Goal: Task Accomplishment & Management: Use online tool/utility

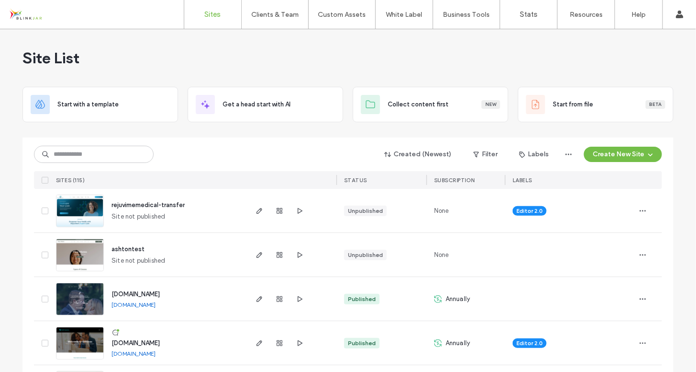
click at [172, 205] on span "rejuvimemedical-transfer" at bounding box center [148, 204] width 73 height 7
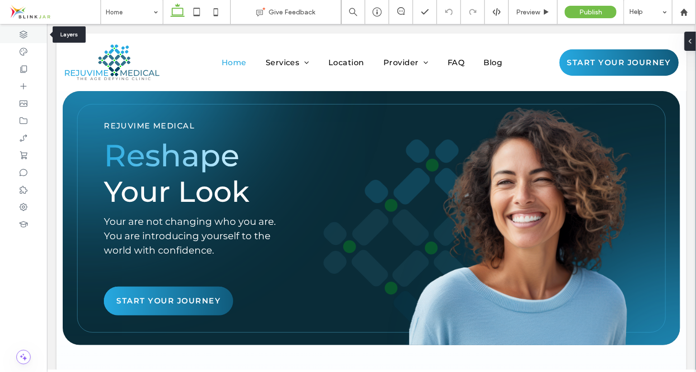
click at [27, 35] on icon at bounding box center [24, 35] width 10 height 10
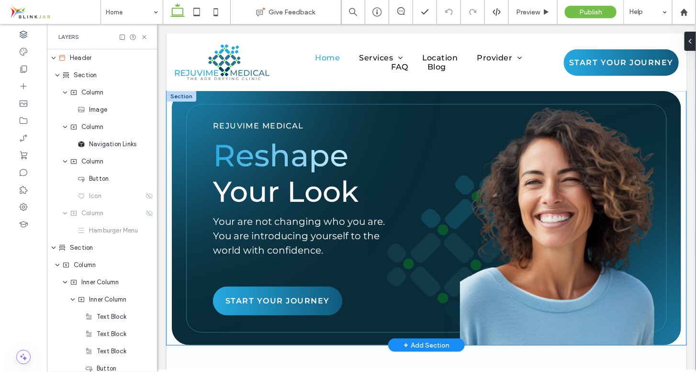
click at [169, 106] on div "REJUVIME MEDICAL Reshape Your Look Your are not changing who you are. You are i…" at bounding box center [426, 218] width 520 height 254
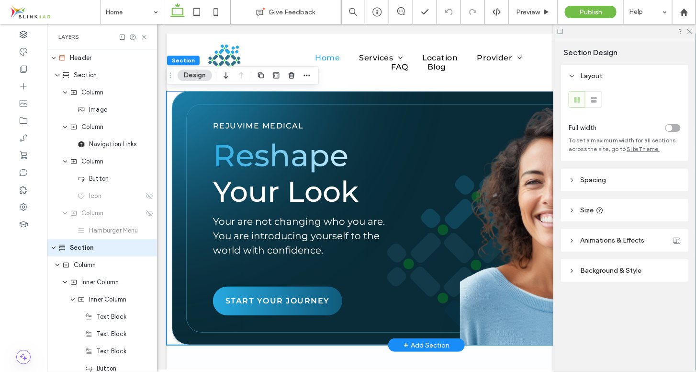
scroll to position [37, 0]
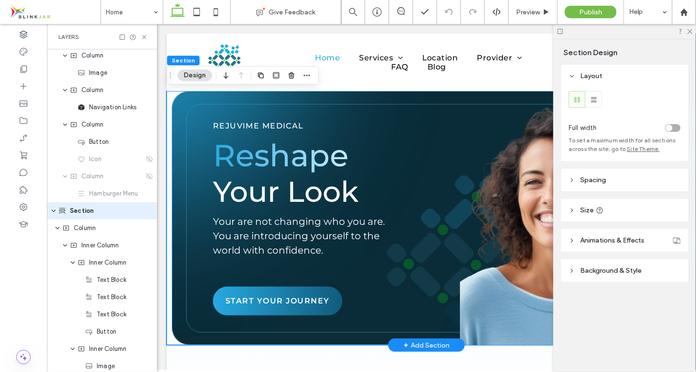
click at [177, 108] on div "REJUVIME MEDICAL Reshape Your Look Your are not changing who you are. You are i…" at bounding box center [421, 218] width 500 height 254
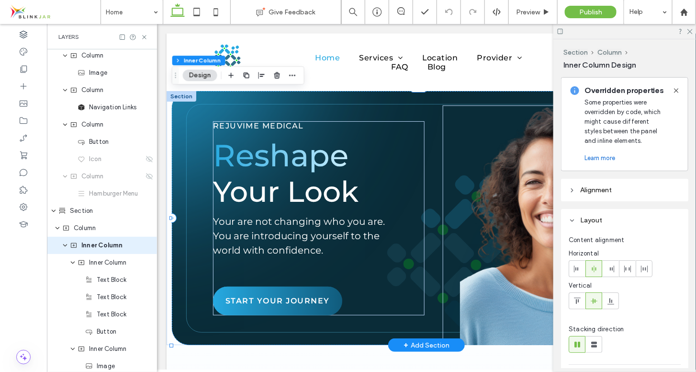
scroll to position [71, 0]
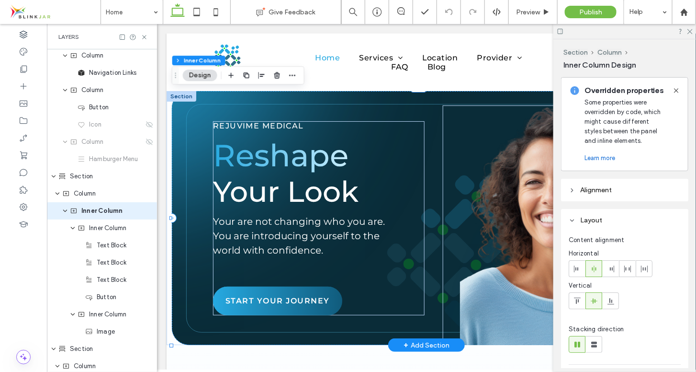
click at [177, 108] on div "REJUVIME MEDICAL Reshape Your Look Your are not changing who you are. You are i…" at bounding box center [421, 218] width 500 height 254
click at [195, 155] on div "REJUVIME MEDICAL Reshape Your Look Your are not changing who you are. You are i…" at bounding box center [421, 218] width 500 height 254
click at [59, 195] on icon "expand Column" at bounding box center [58, 194] width 6 height 8
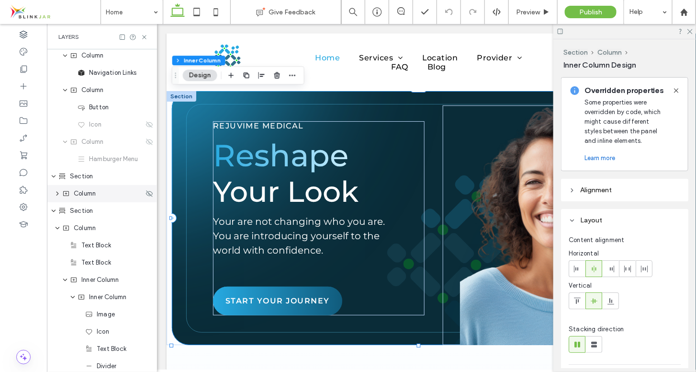
click at [59, 193] on icon "expand Column" at bounding box center [58, 194] width 8 height 6
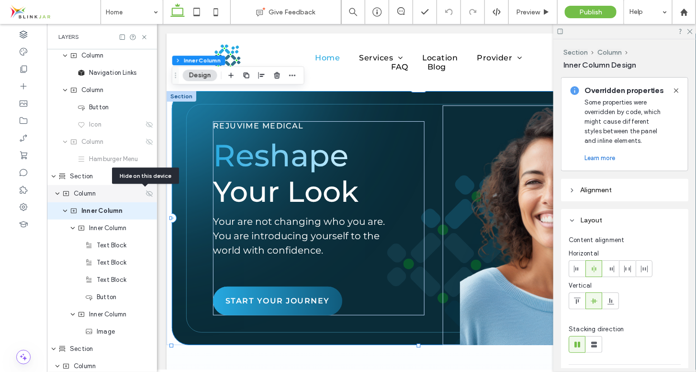
click at [146, 193] on icon at bounding box center [150, 194] width 8 height 8
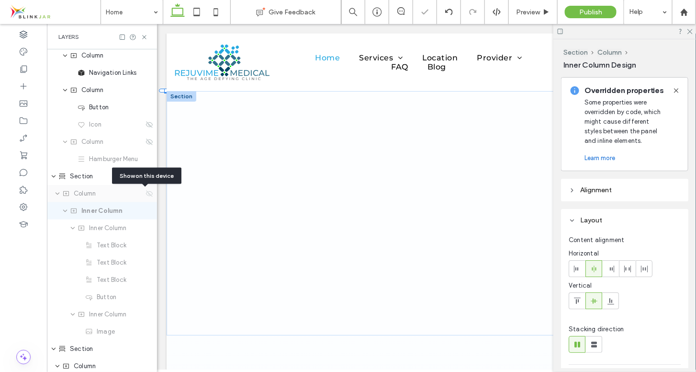
click at [146, 193] on icon at bounding box center [150, 194] width 8 height 8
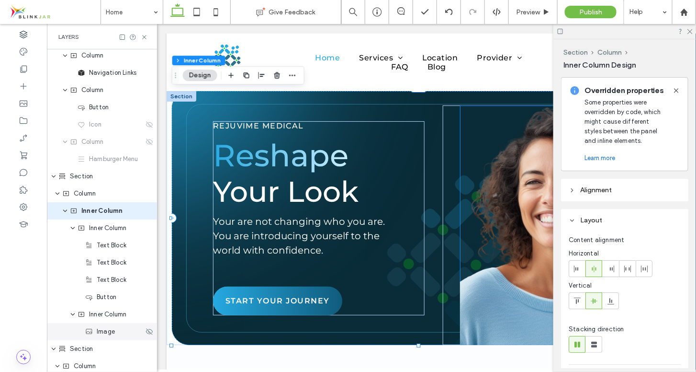
click at [108, 333] on span "Image" at bounding box center [106, 332] width 18 height 10
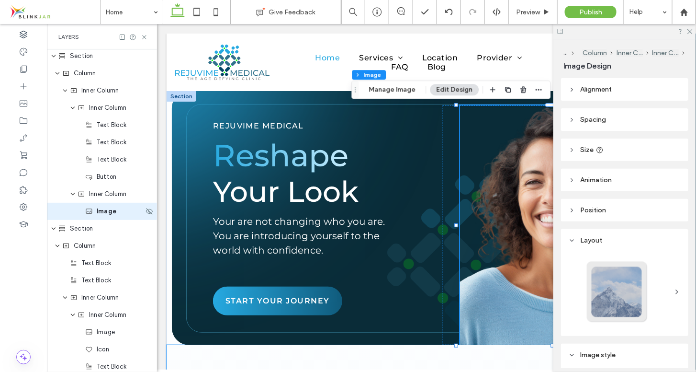
scroll to position [192, 0]
click at [668, 288] on div at bounding box center [625, 291] width 112 height 73
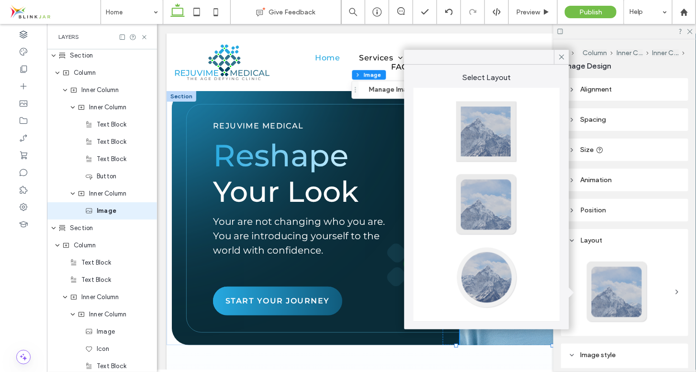
click at [668, 288] on div at bounding box center [625, 291] width 112 height 73
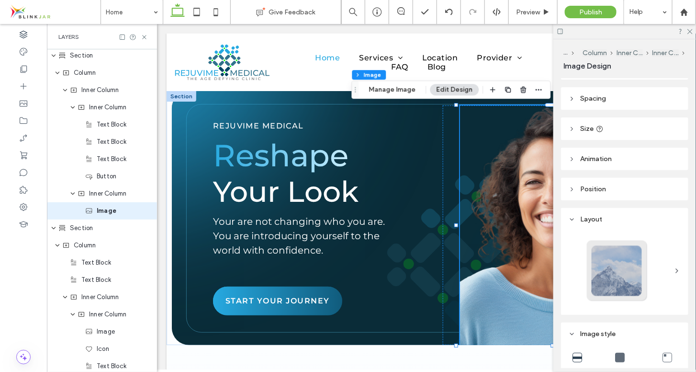
scroll to position [0, 0]
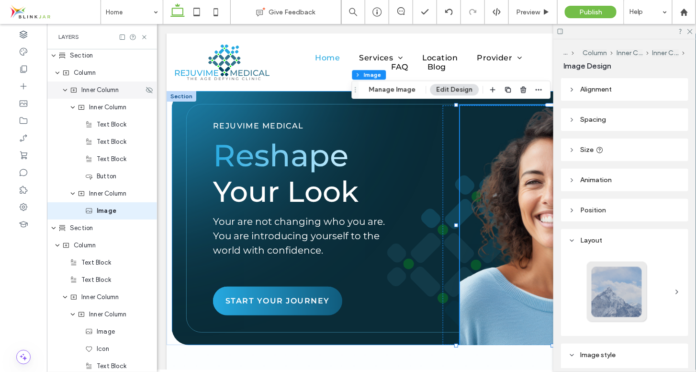
click at [67, 94] on span "expand Inner Column" at bounding box center [65, 89] width 6 height 17
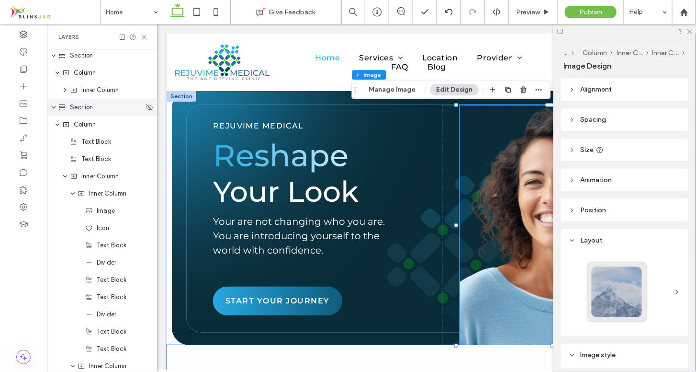
click at [53, 106] on icon "expand Section" at bounding box center [54, 107] width 6 height 8
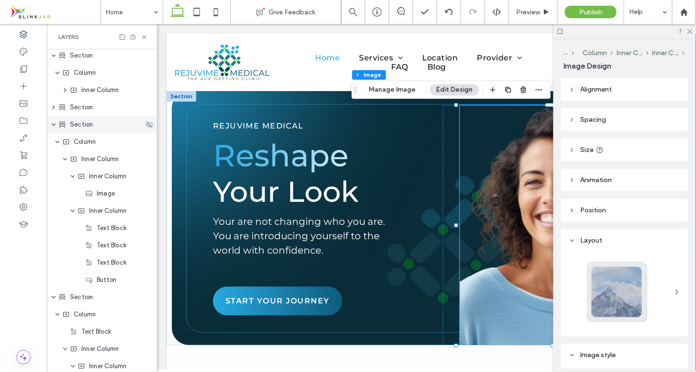
click at [54, 126] on icon "expand Section" at bounding box center [54, 125] width 6 height 8
click at [54, 126] on icon "expand Section" at bounding box center [54, 125] width 8 height 6
click at [57, 73] on icon "expand Column" at bounding box center [58, 73] width 6 height 8
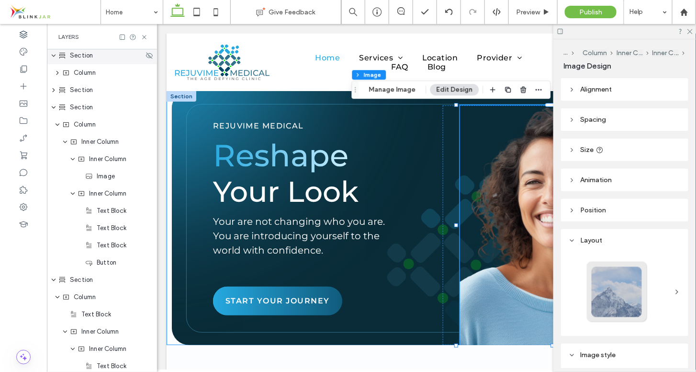
click at [55, 57] on icon "expand Section" at bounding box center [54, 56] width 6 height 8
click at [55, 57] on icon "expand Section" at bounding box center [54, 56] width 8 height 6
click at [58, 75] on icon "expand Column" at bounding box center [58, 73] width 8 height 6
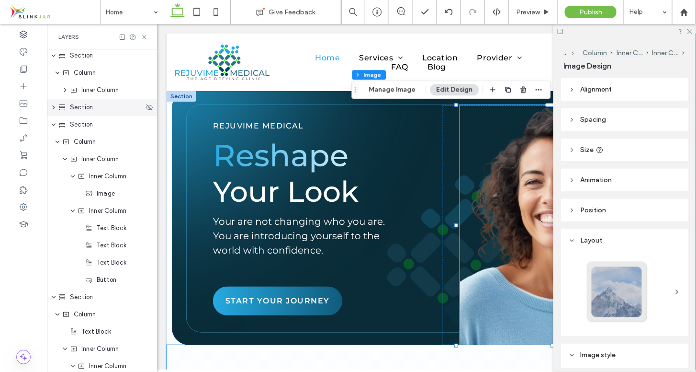
click at [54, 108] on icon "expand Section" at bounding box center [54, 107] width 8 height 6
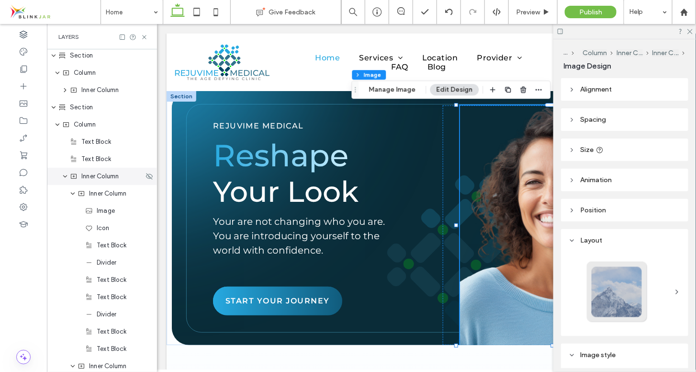
click at [67, 178] on icon "expand Inner Column" at bounding box center [65, 176] width 6 height 8
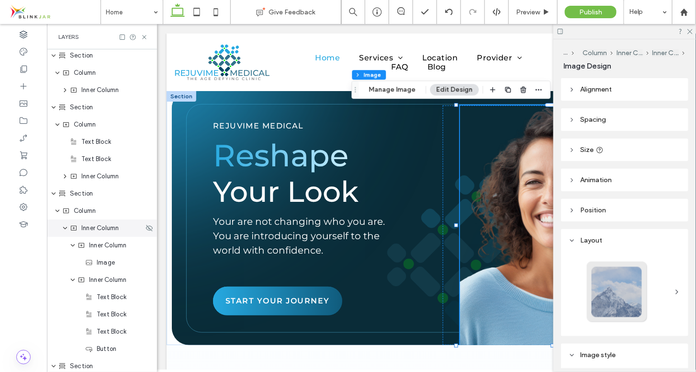
click at [67, 227] on use "expand Inner Column" at bounding box center [65, 228] width 4 height 2
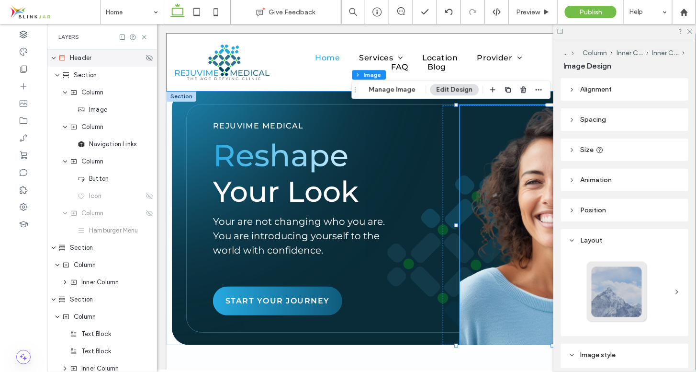
click at [55, 57] on icon "expand Header" at bounding box center [54, 58] width 6 height 8
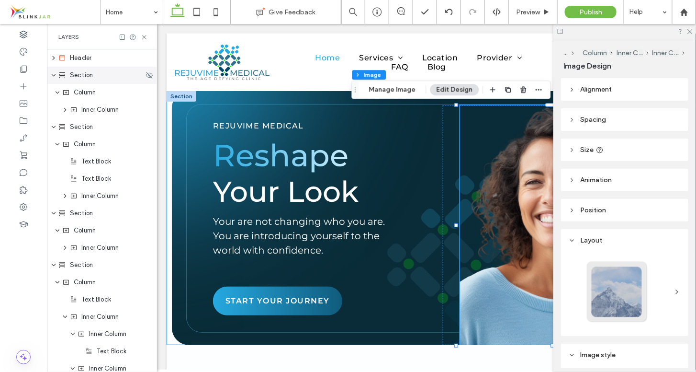
click at [55, 75] on icon "expand Section" at bounding box center [54, 75] width 6 height 8
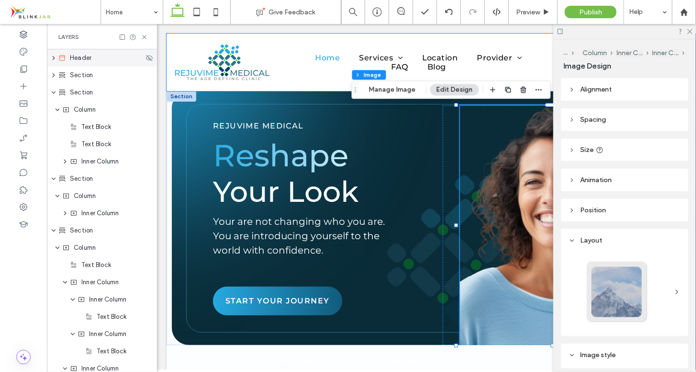
click at [55, 59] on icon "expand Header" at bounding box center [54, 58] width 8 height 6
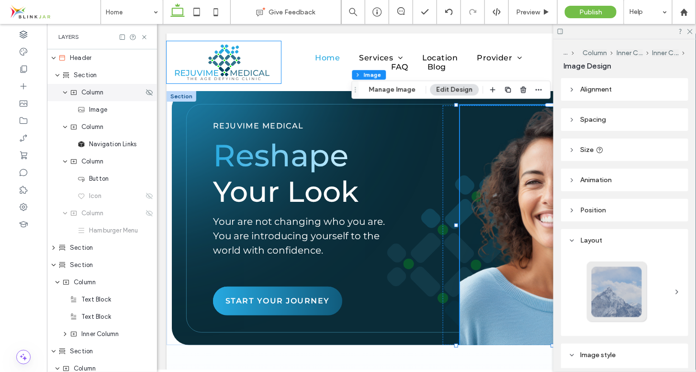
click at [65, 90] on icon "expand Column" at bounding box center [65, 93] width 6 height 8
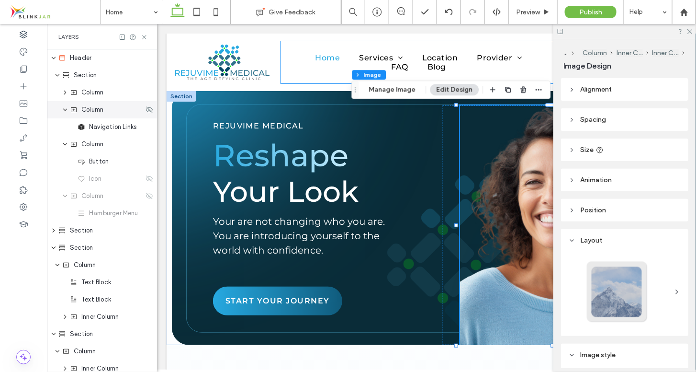
click at [66, 106] on icon "expand Column" at bounding box center [65, 110] width 6 height 8
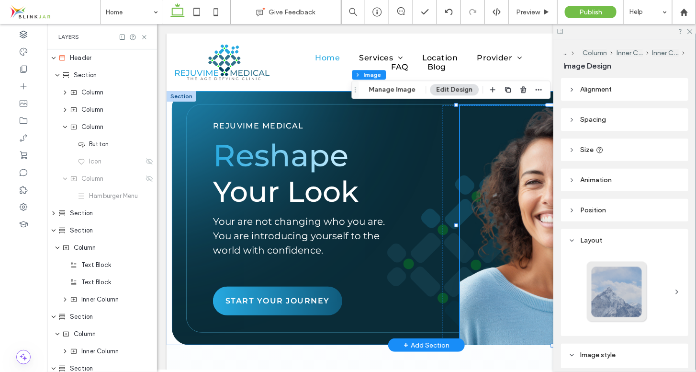
click at [175, 115] on div "REJUVIME MEDICAL Reshape Your Look Your are not changing who you are. You are i…" at bounding box center [421, 218] width 500 height 254
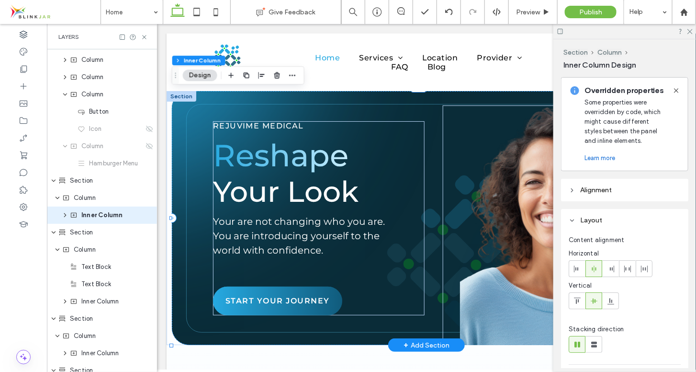
scroll to position [37, 0]
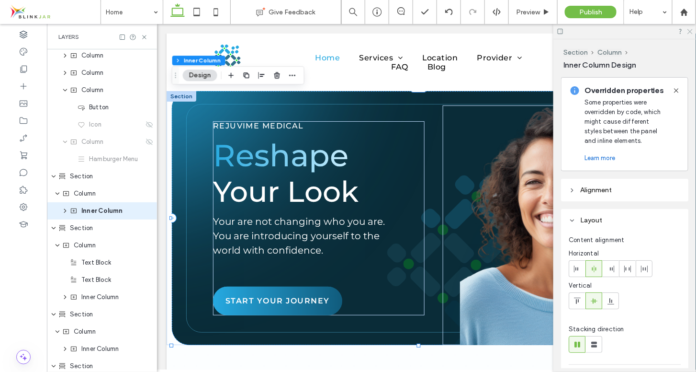
click at [692, 32] on use at bounding box center [690, 31] width 5 height 5
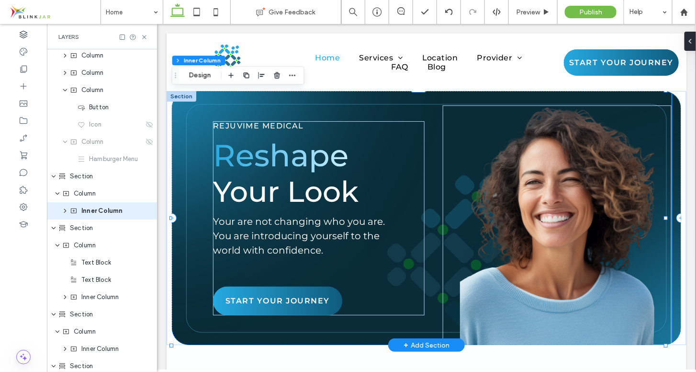
click at [671, 110] on div "REJUVIME MEDICAL Reshape Your Look Your are not changing who you are. You are i…" at bounding box center [421, 218] width 500 height 254
click at [675, 99] on div "REJUVIME MEDICAL Reshape Your Look Your are not changing who you are. You are i…" at bounding box center [426, 218] width 520 height 254
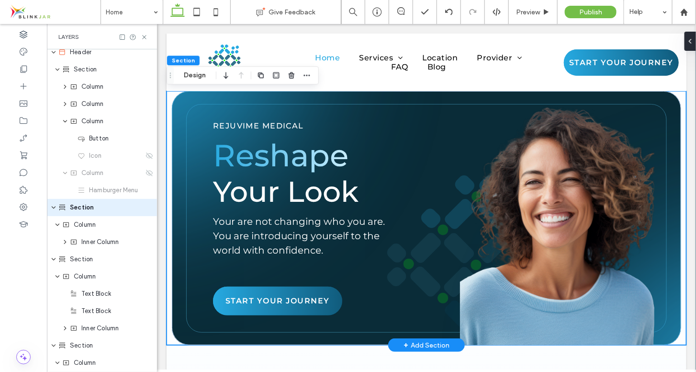
scroll to position [2, 0]
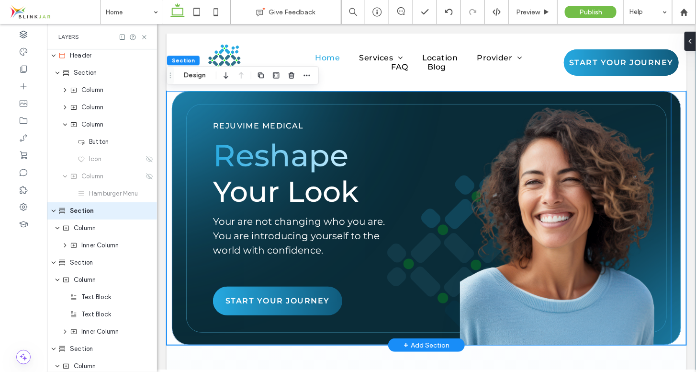
click at [663, 103] on div "REJUVIME MEDICAL Reshape Your Look Your are not changing who you are. You are i…" at bounding box center [421, 218] width 500 height 254
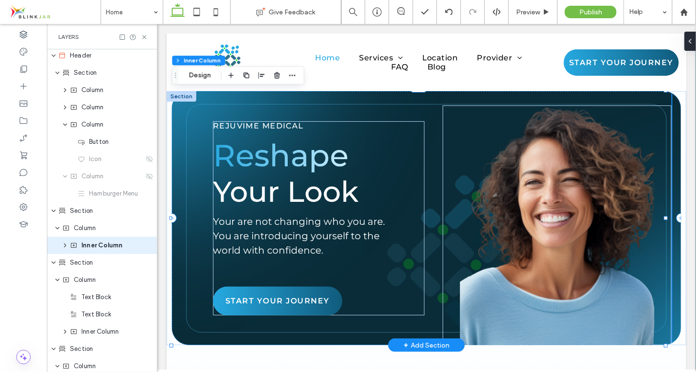
scroll to position [37, 0]
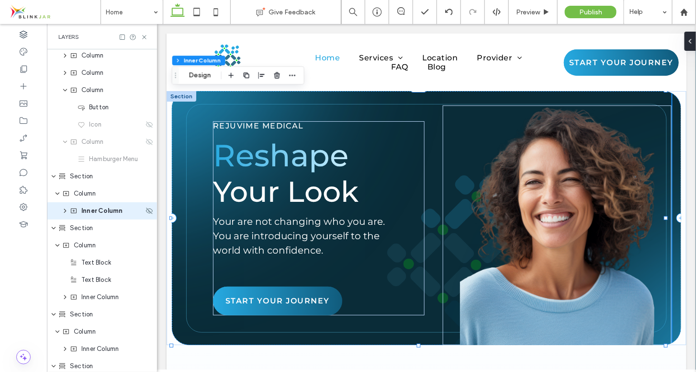
click at [66, 211] on icon "expand Inner Column" at bounding box center [65, 211] width 8 height 6
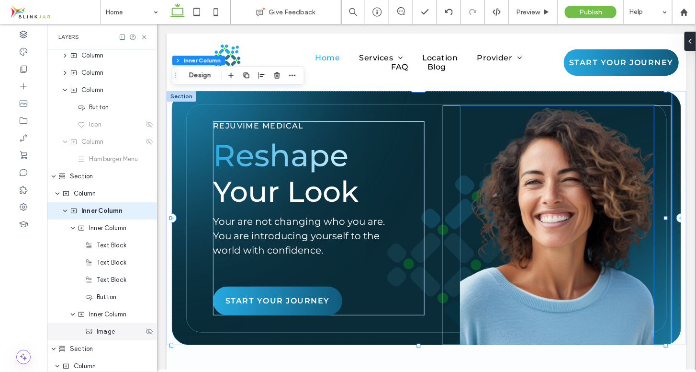
click at [98, 332] on span "Image" at bounding box center [106, 332] width 18 height 10
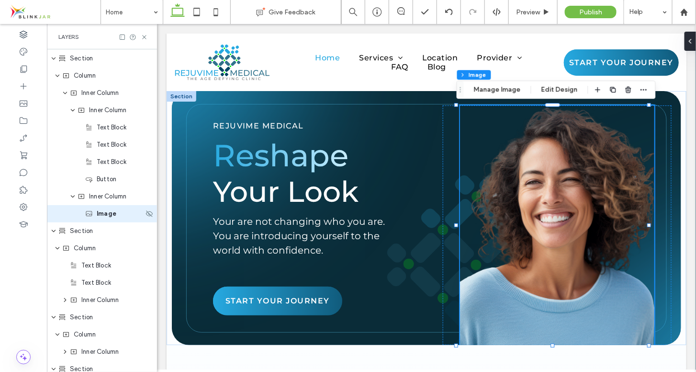
scroll to position [158, 0]
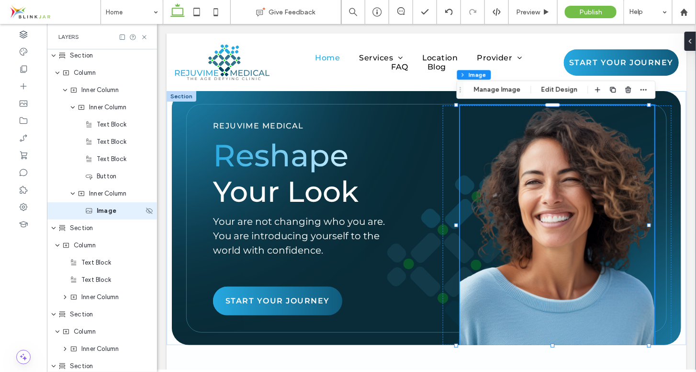
click at [107, 210] on span "Image" at bounding box center [107, 211] width 20 height 10
click at [690, 42] on icon at bounding box center [687, 41] width 8 height 8
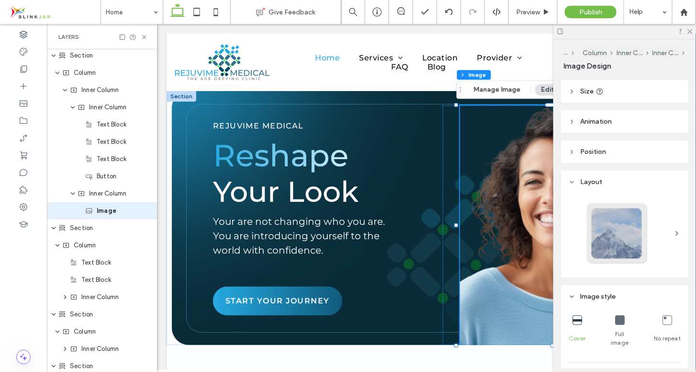
scroll to position [54, 0]
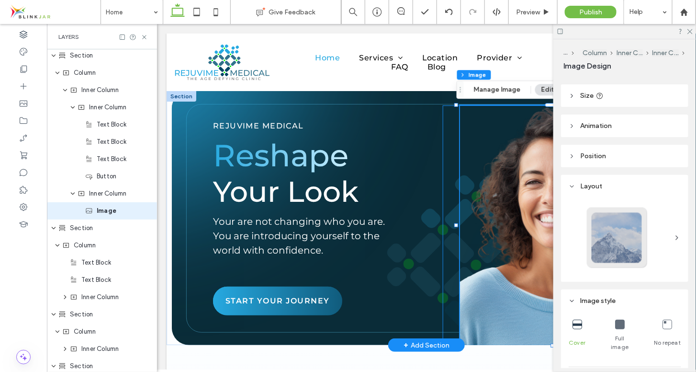
click at [444, 156] on div at bounding box center [557, 224] width 229 height 239
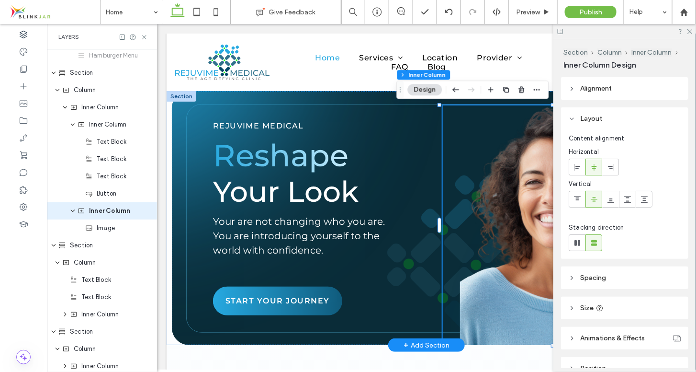
scroll to position [140, 0]
click at [180, 112] on div "REJUVIME MEDICAL Reshape Your Look Your are not changing who you are. You are i…" at bounding box center [421, 218] width 500 height 254
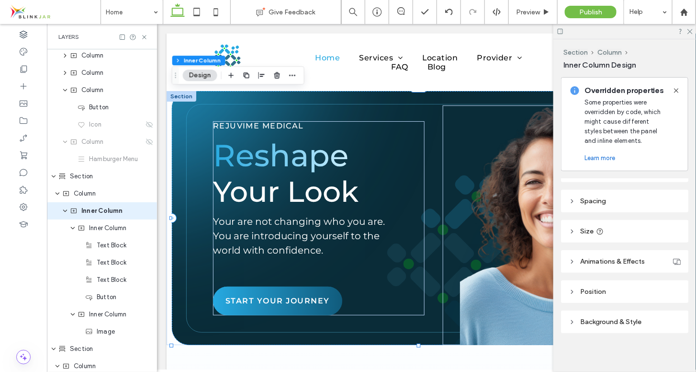
scroll to position [222, 0]
click at [574, 316] on icon at bounding box center [572, 318] width 7 height 7
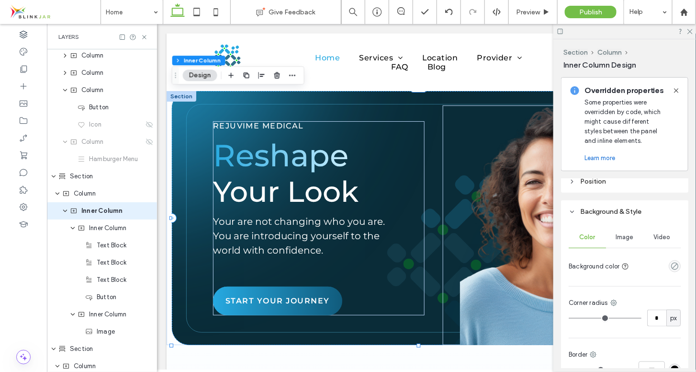
scroll to position [328, 0]
click at [625, 239] on span "Image" at bounding box center [625, 238] width 18 height 8
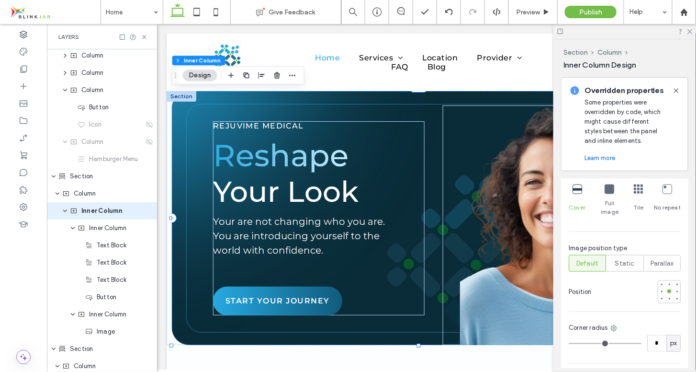
scroll to position [609, 0]
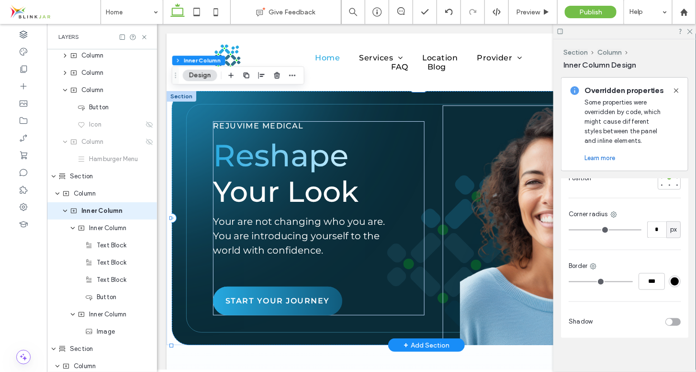
click at [179, 109] on div "REJUVIME MEDICAL Reshape Your Look Your are not changing who you are. You are i…" at bounding box center [421, 218] width 500 height 254
click at [191, 137] on div "REJUVIME MEDICAL Reshape Your Look Your are not changing who you are. You are i…" at bounding box center [421, 218] width 500 height 254
click at [170, 138] on div "REJUVIME MEDICAL Reshape Your Look Your are not changing who you are. You are i…" at bounding box center [426, 218] width 520 height 254
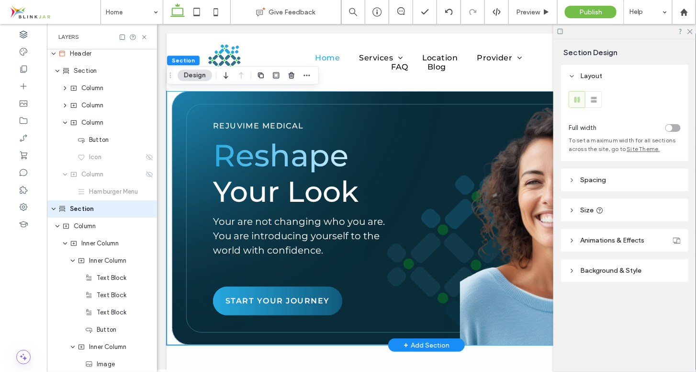
scroll to position [2, 0]
click at [690, 32] on icon at bounding box center [690, 31] width 6 height 6
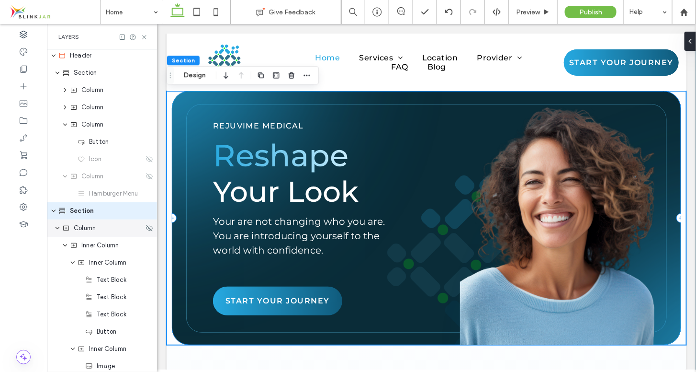
click at [75, 231] on span "Column" at bounding box center [85, 228] width 22 height 10
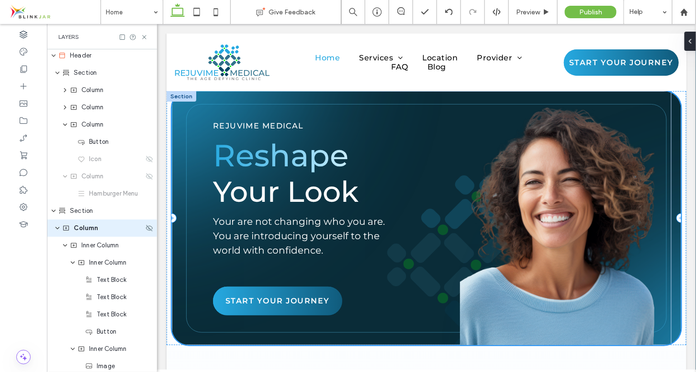
scroll to position [20, 0]
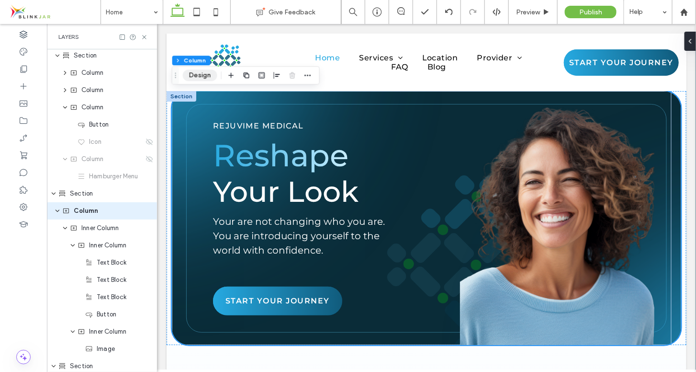
click at [198, 76] on button "Design" at bounding box center [200, 74] width 34 height 11
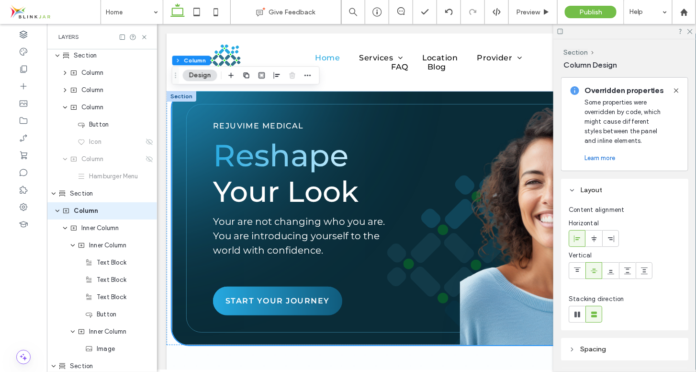
scroll to position [122, 0]
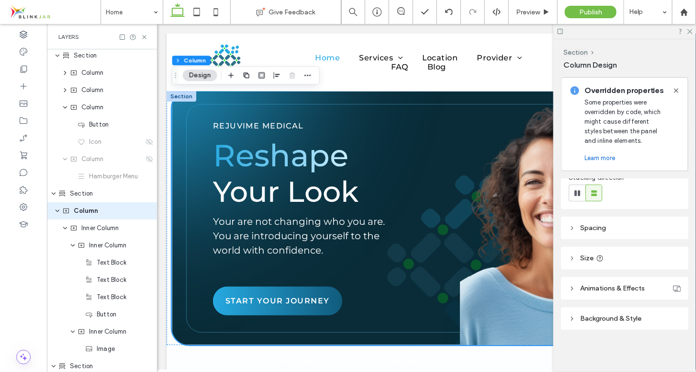
click at [572, 320] on icon at bounding box center [572, 318] width 7 height 7
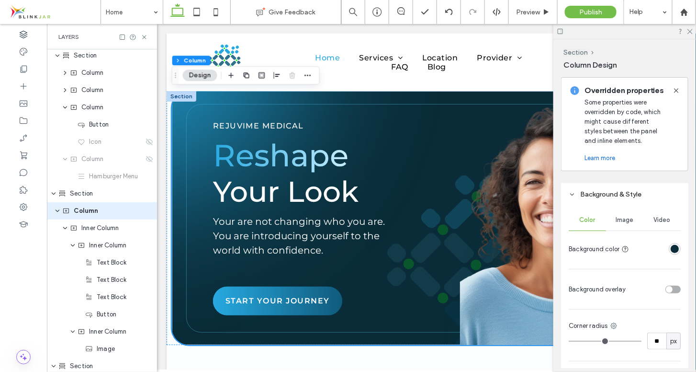
scroll to position [265, 0]
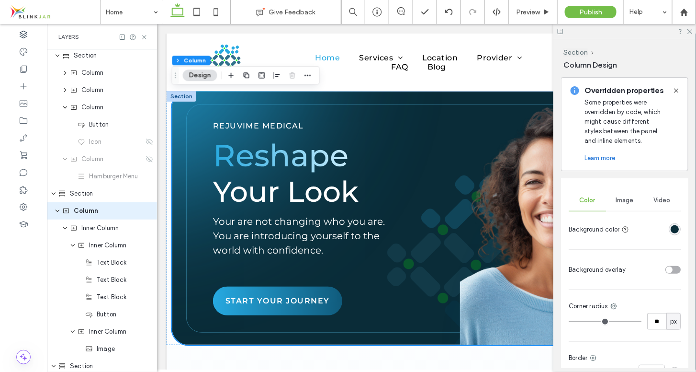
click at [627, 201] on span "Image" at bounding box center [625, 200] width 18 height 8
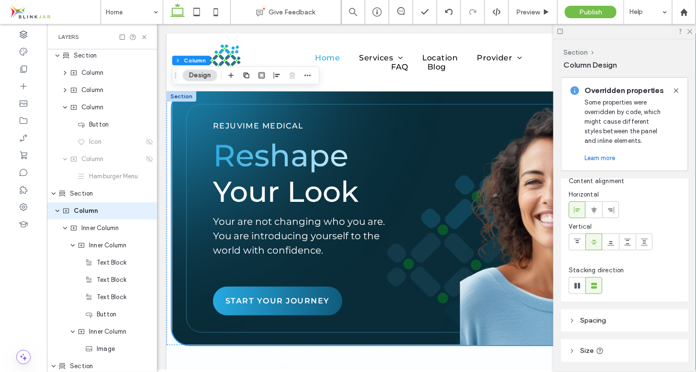
scroll to position [0, 0]
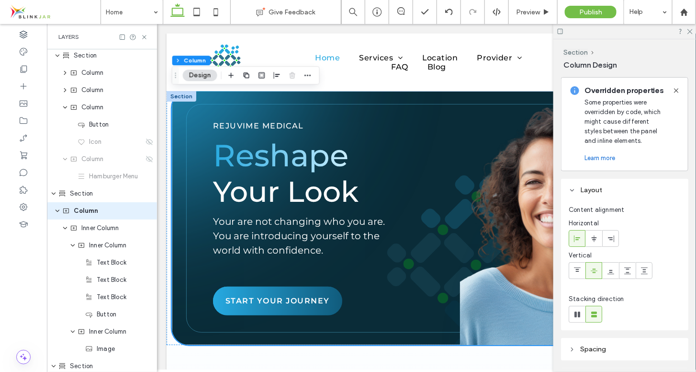
click at [199, 79] on button "Design" at bounding box center [200, 74] width 34 height 11
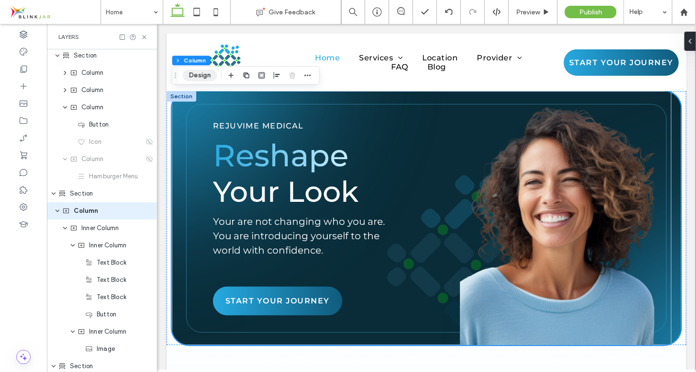
click at [199, 79] on button "Design" at bounding box center [200, 74] width 34 height 11
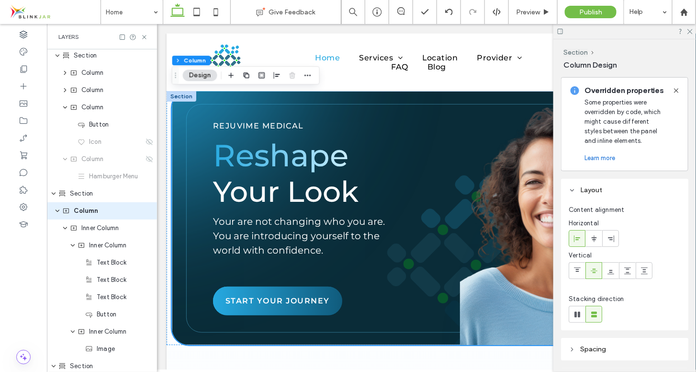
click at [572, 189] on icon at bounding box center [572, 190] width 7 height 7
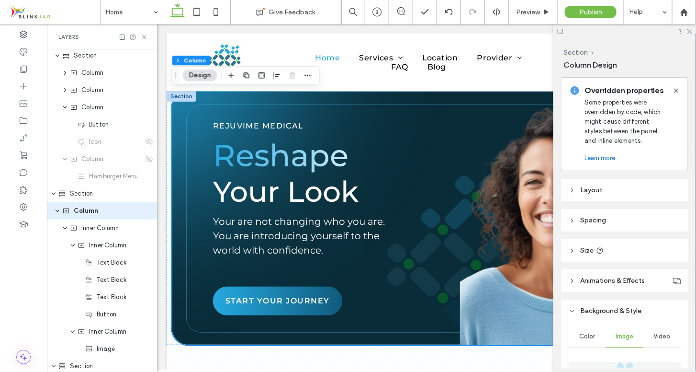
click at [572, 250] on use at bounding box center [572, 250] width 2 height 3
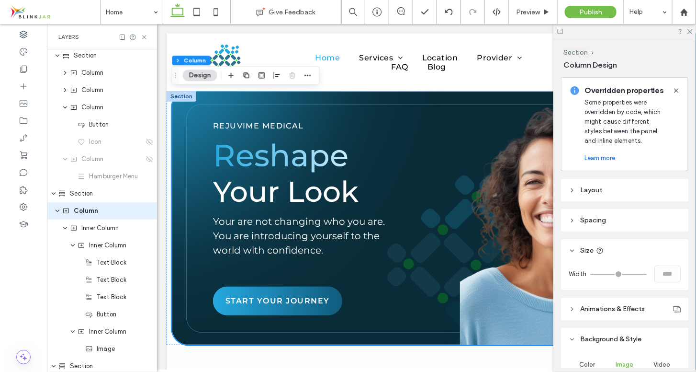
click at [572, 250] on icon at bounding box center [572, 250] width 7 height 7
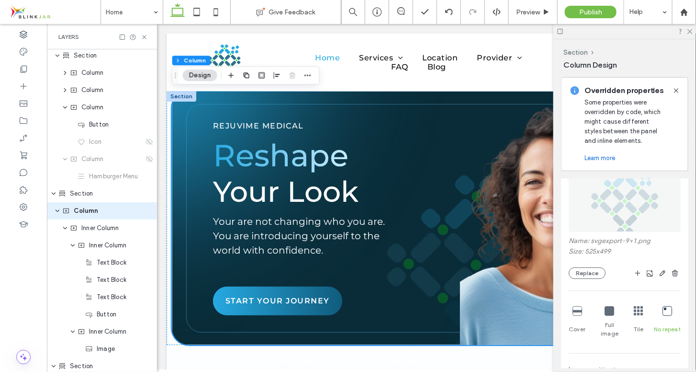
scroll to position [196, 0]
click at [659, 273] on icon "button" at bounding box center [663, 272] width 8 height 8
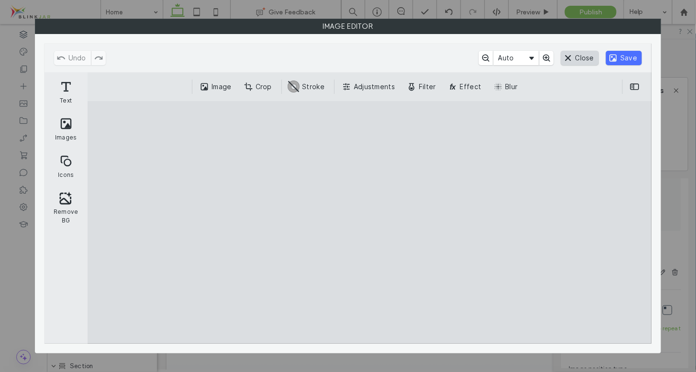
click at [575, 53] on button "Close" at bounding box center [580, 58] width 38 height 14
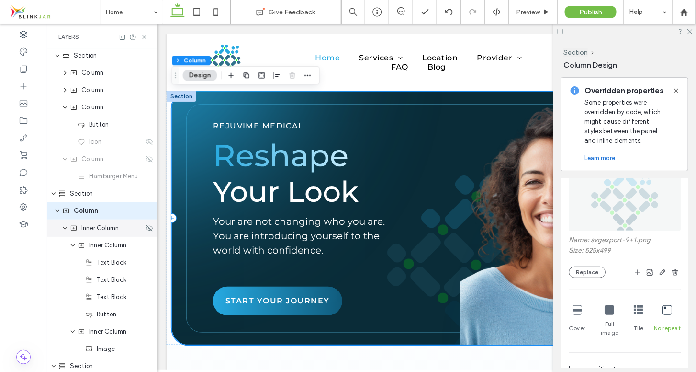
click at [66, 227] on icon "expand Inner Column" at bounding box center [65, 228] width 6 height 8
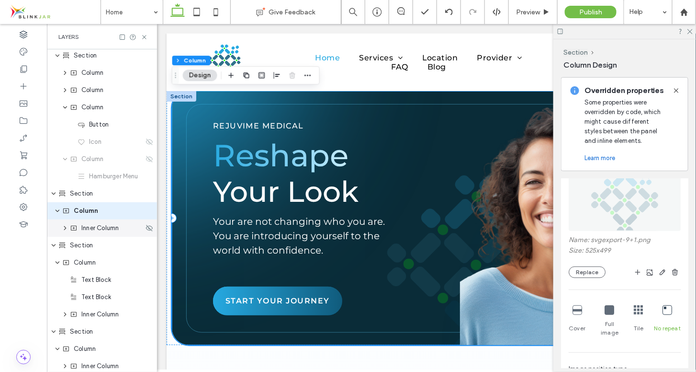
click at [66, 227] on icon "expand Inner Column" at bounding box center [65, 228] width 8 height 6
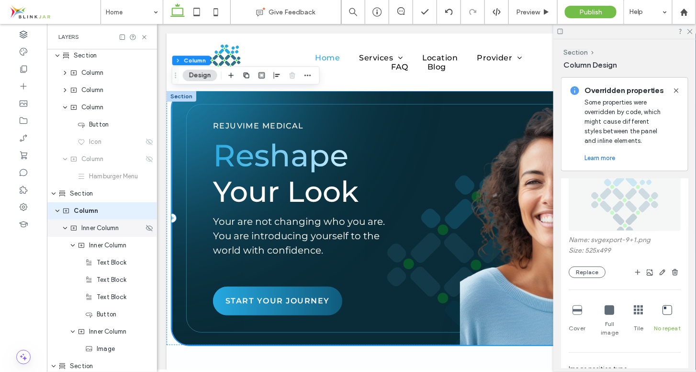
click at [66, 227] on icon "expand Inner Column" at bounding box center [65, 228] width 6 height 8
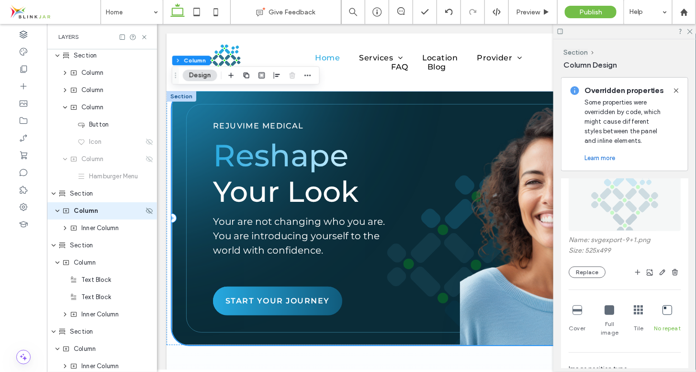
click at [58, 212] on icon "expand Column" at bounding box center [58, 211] width 6 height 8
click at [54, 228] on use "expand Section" at bounding box center [54, 228] width 4 height 2
click at [53, 244] on icon "expand Section" at bounding box center [54, 245] width 6 height 8
click at [105, 193] on div "Section" at bounding box center [100, 194] width 85 height 10
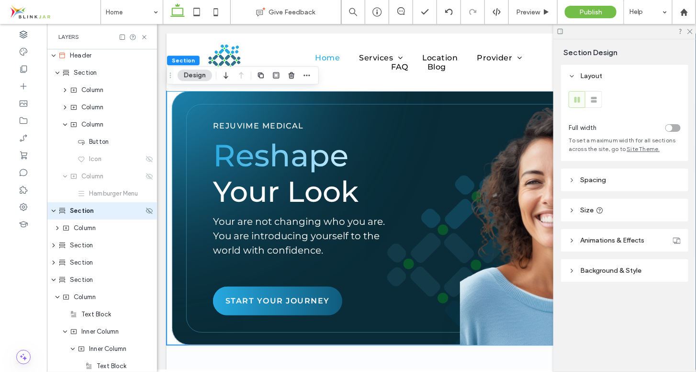
scroll to position [2, 0]
click at [54, 209] on icon "expand Section" at bounding box center [54, 211] width 6 height 8
click at [54, 226] on icon "expand Section" at bounding box center [54, 228] width 8 height 6
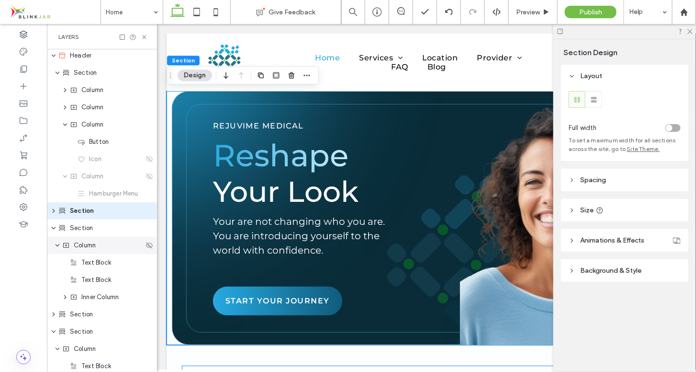
click at [79, 247] on span "Column" at bounding box center [85, 245] width 22 height 10
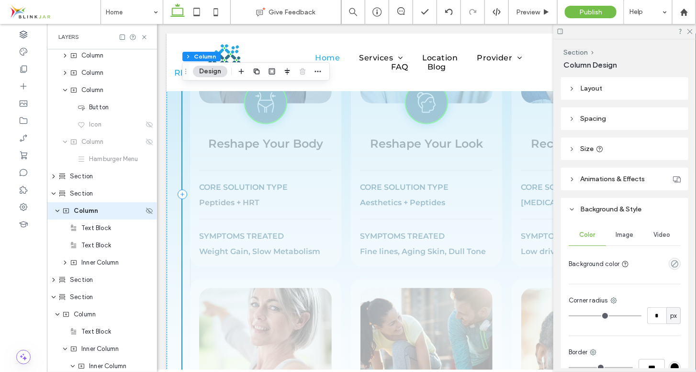
scroll to position [596, 0]
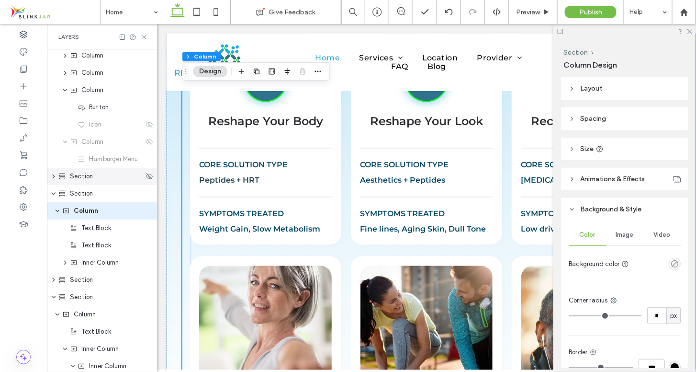
click at [53, 177] on use "expand Section" at bounding box center [54, 176] width 2 height 4
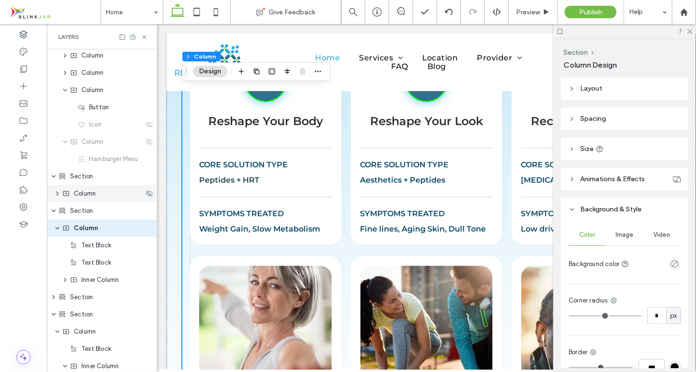
click at [57, 195] on icon "expand Column" at bounding box center [58, 194] width 8 height 6
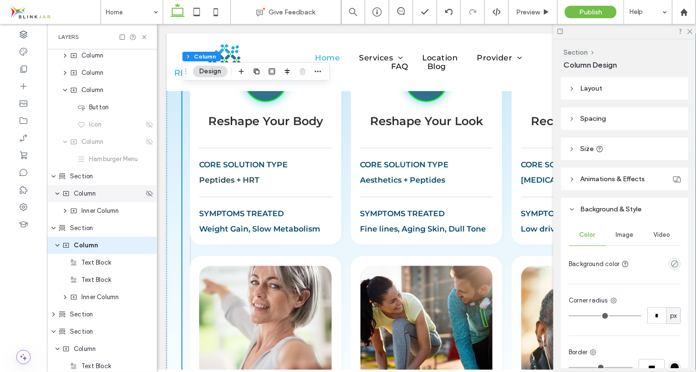
click at [86, 198] on div "Column" at bounding box center [102, 193] width 110 height 17
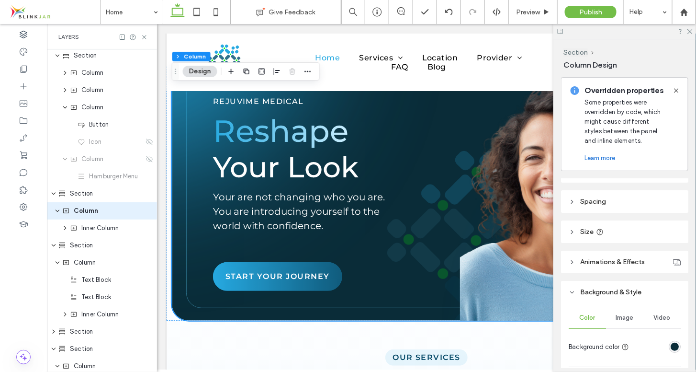
scroll to position [0, 0]
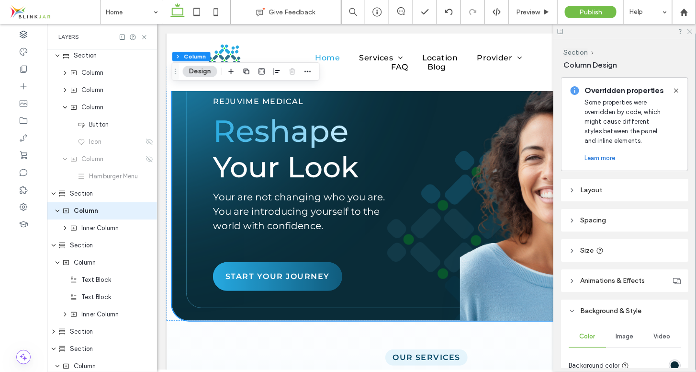
click at [690, 33] on icon at bounding box center [690, 31] width 6 height 6
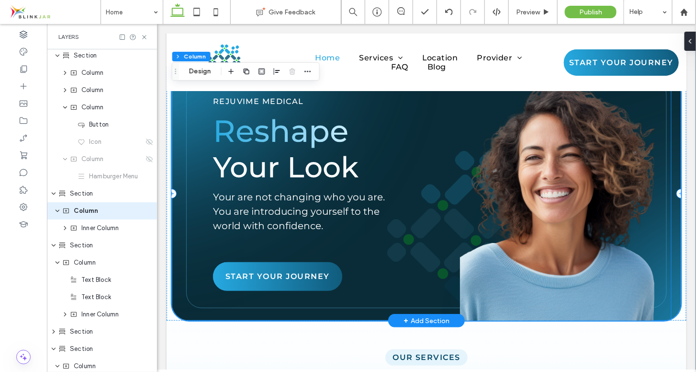
click at [618, 159] on img at bounding box center [557, 199] width 194 height 239
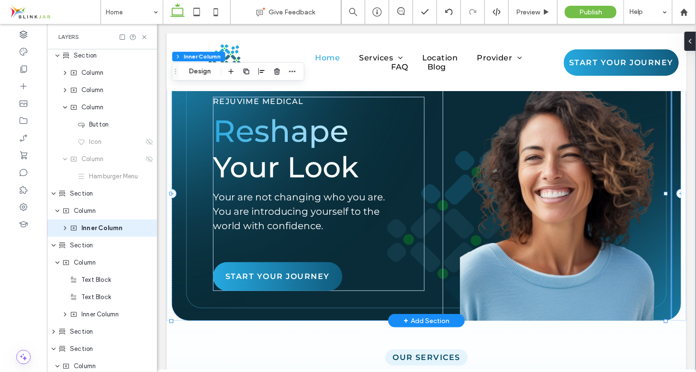
scroll to position [37, 0]
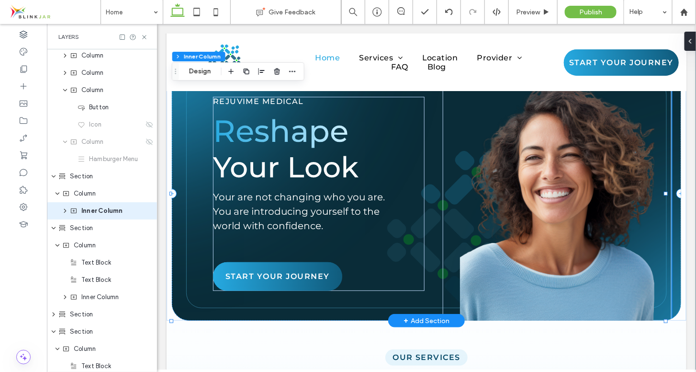
click at [619, 143] on img at bounding box center [557, 199] width 194 height 239
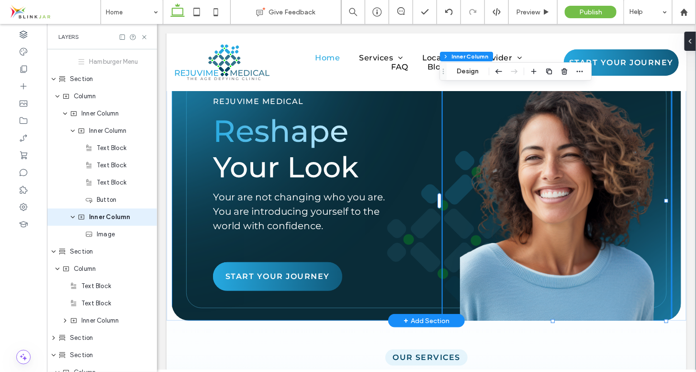
scroll to position [140, 0]
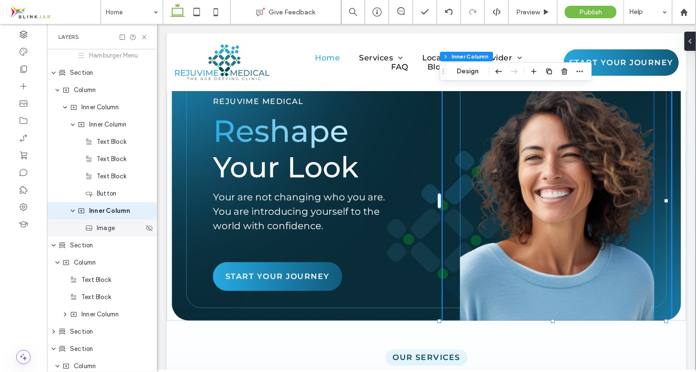
click at [113, 231] on span "Image" at bounding box center [106, 228] width 18 height 10
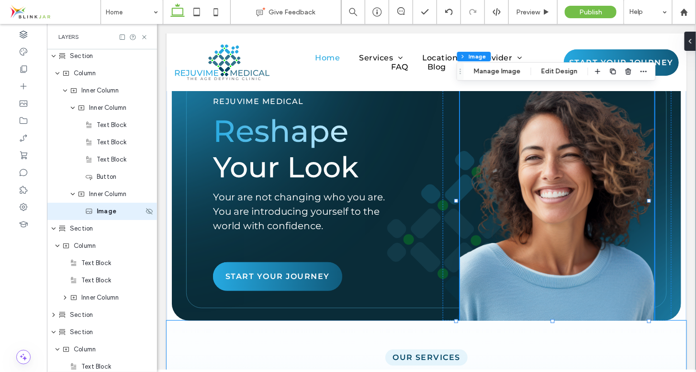
scroll to position [158, 0]
click at [501, 69] on button "Manage Image" at bounding box center [497, 71] width 59 height 11
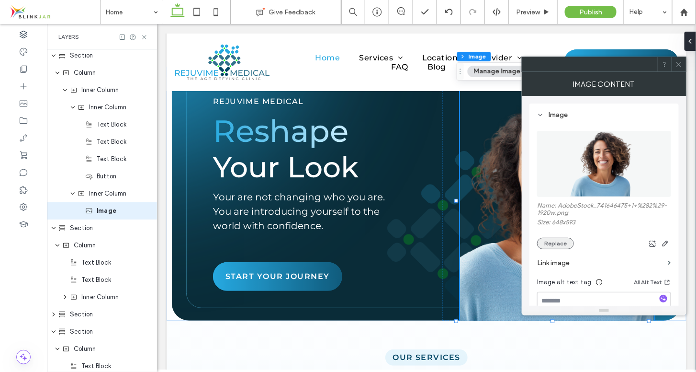
click at [558, 242] on button "Replace" at bounding box center [555, 243] width 37 height 11
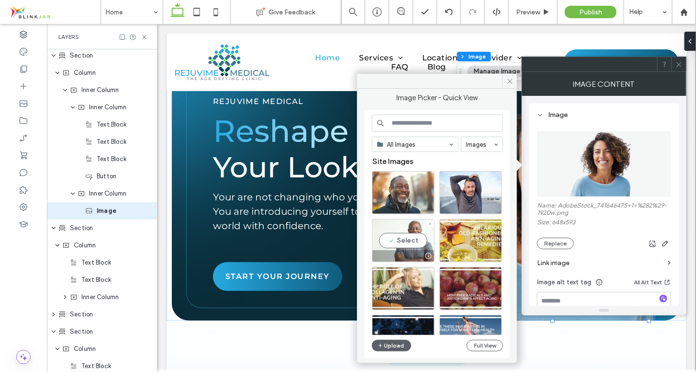
click at [420, 237] on div "Select" at bounding box center [403, 240] width 63 height 43
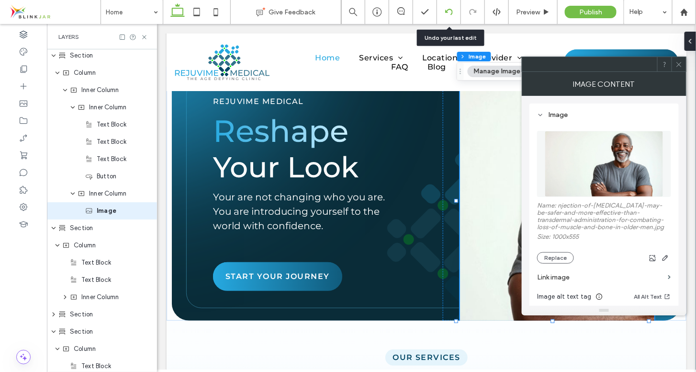
click at [444, 15] on div at bounding box center [448, 12] width 23 height 8
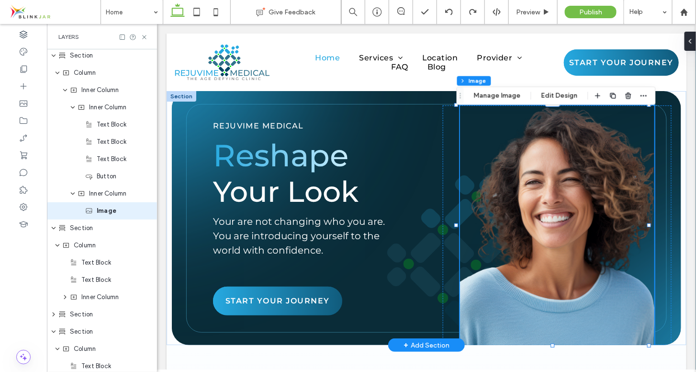
click at [504, 149] on img at bounding box center [557, 224] width 194 height 239
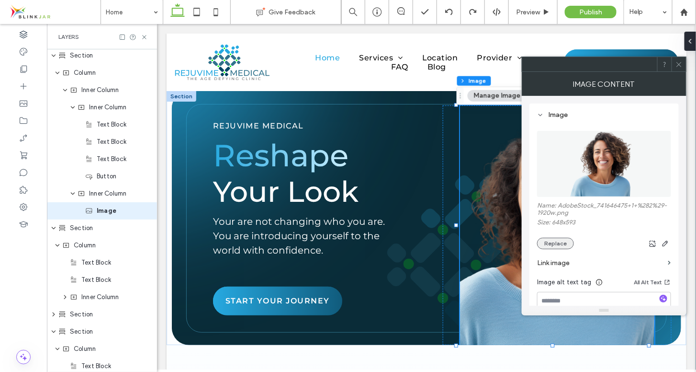
click at [553, 241] on button "Replace" at bounding box center [555, 243] width 37 height 11
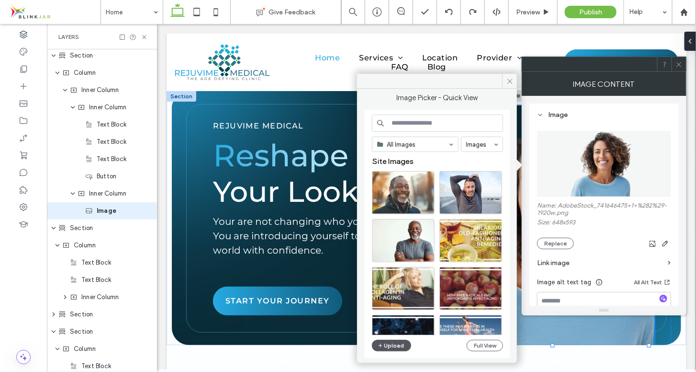
click at [391, 347] on button "Upload" at bounding box center [391, 345] width 39 height 11
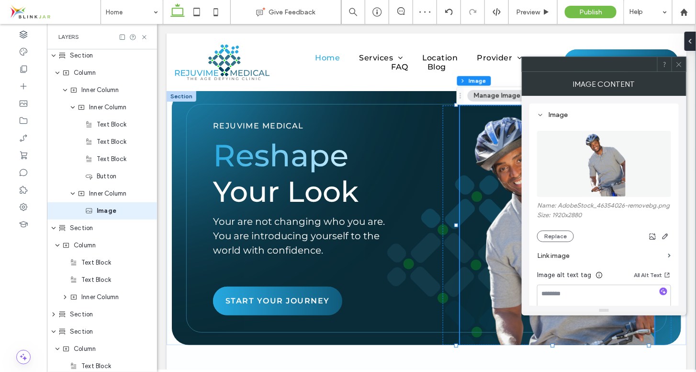
click at [680, 67] on icon at bounding box center [679, 64] width 7 height 7
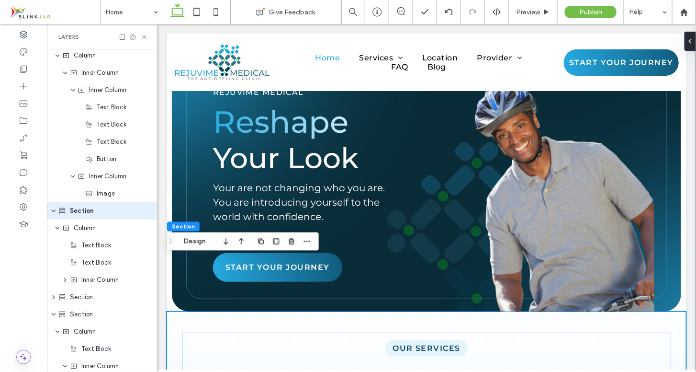
scroll to position [0, 0]
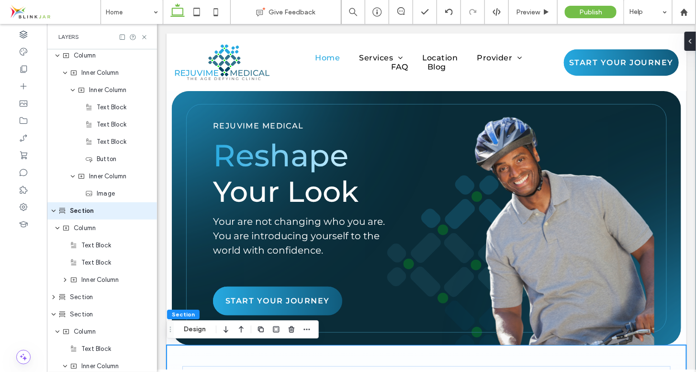
drag, startPoint x: 692, startPoint y: 52, endPoint x: 846, endPoint y: 72, distance: 156.1
drag, startPoint x: 693, startPoint y: 52, endPoint x: 852, endPoint y: 61, distance: 159.8
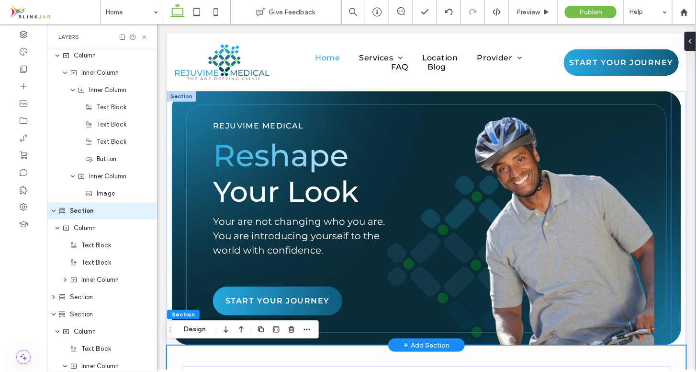
click at [569, 188] on img at bounding box center [557, 224] width 194 height 239
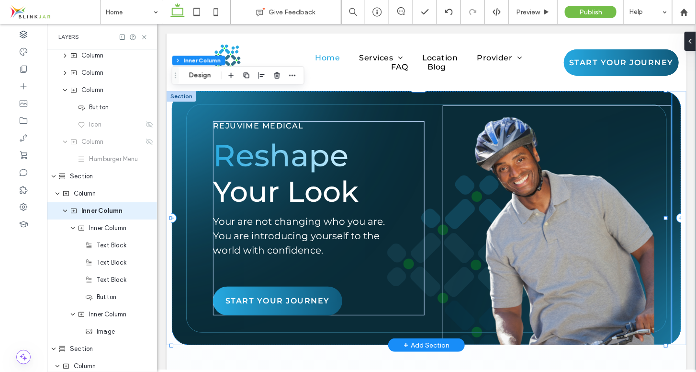
click at [569, 188] on img at bounding box center [557, 224] width 194 height 239
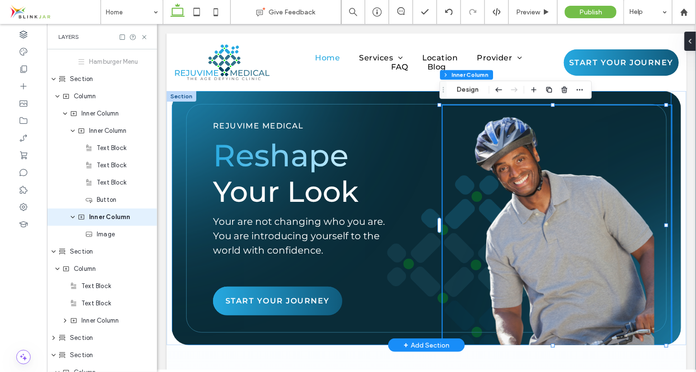
scroll to position [140, 0]
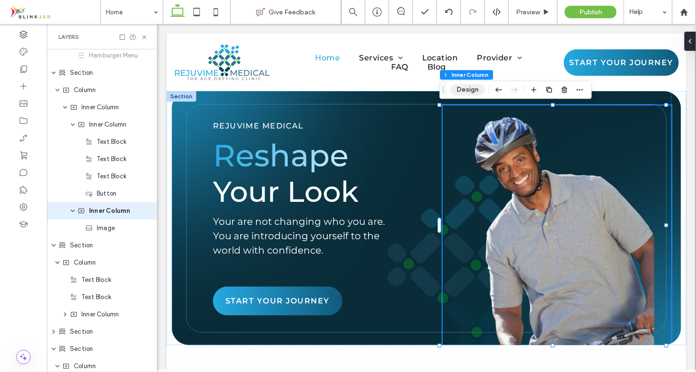
click at [471, 87] on button "Design" at bounding box center [468, 89] width 34 height 11
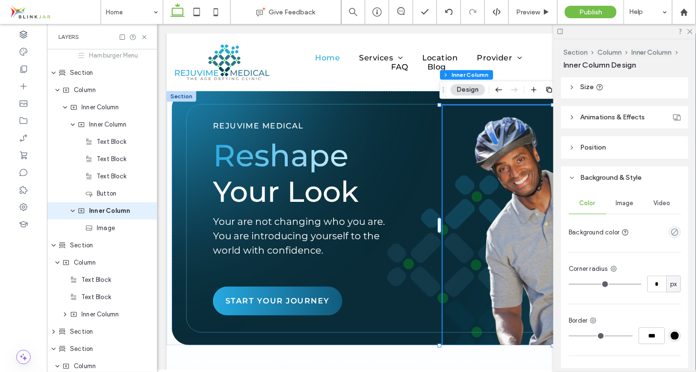
scroll to position [222, 0]
click at [621, 205] on span "Image" at bounding box center [625, 202] width 18 height 8
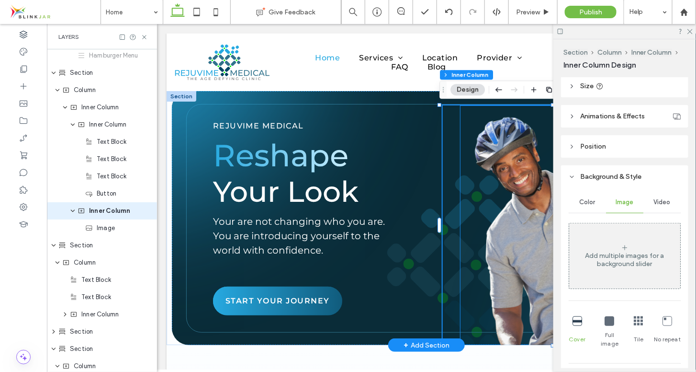
click at [508, 182] on img at bounding box center [557, 224] width 194 height 239
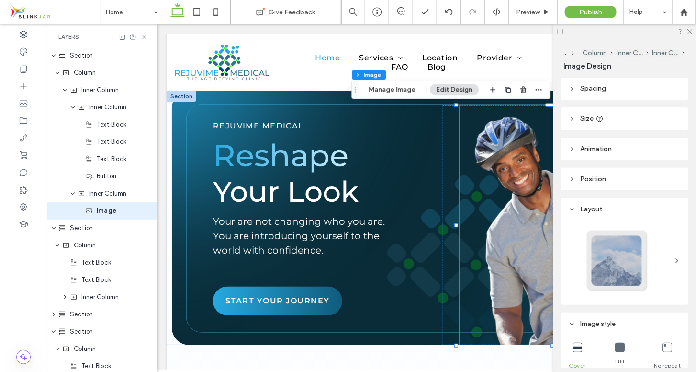
scroll to position [0, 0]
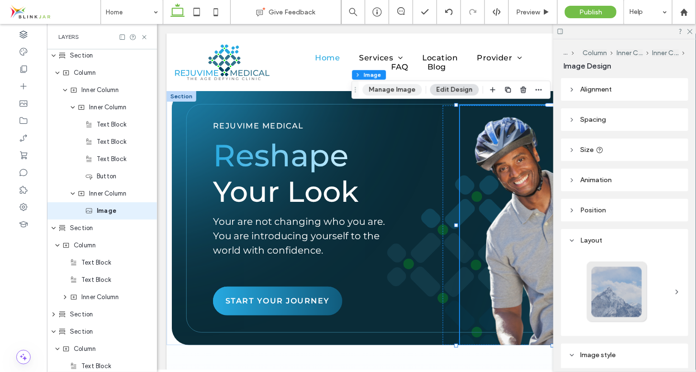
click at [404, 91] on button "Manage Image" at bounding box center [392, 89] width 59 height 11
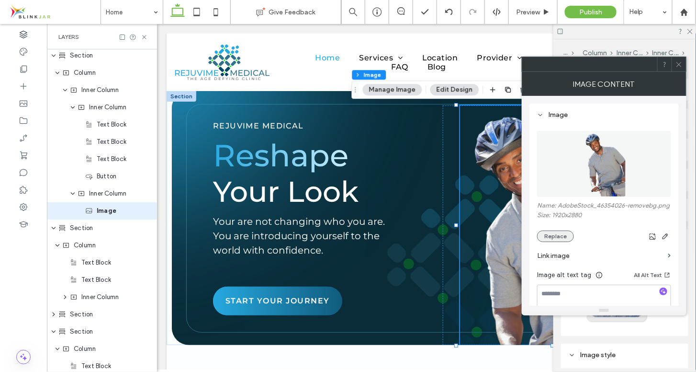
click at [563, 236] on button "Replace" at bounding box center [555, 235] width 37 height 11
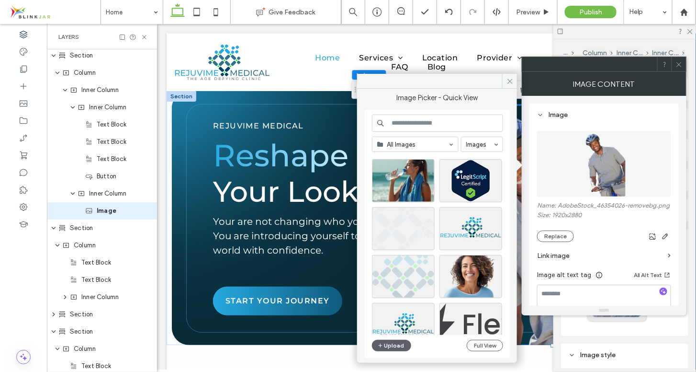
scroll to position [7205, 0]
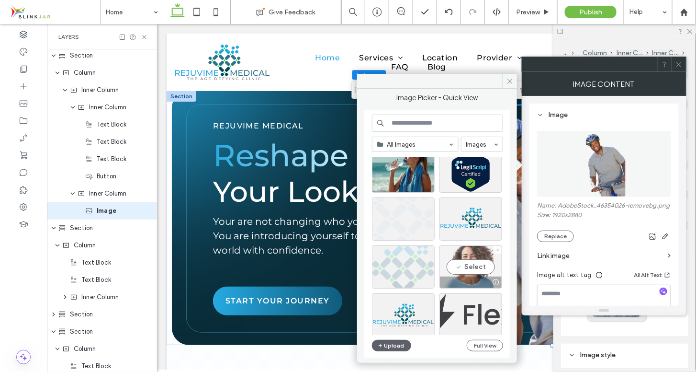
click at [469, 268] on div "Select" at bounding box center [471, 266] width 63 height 43
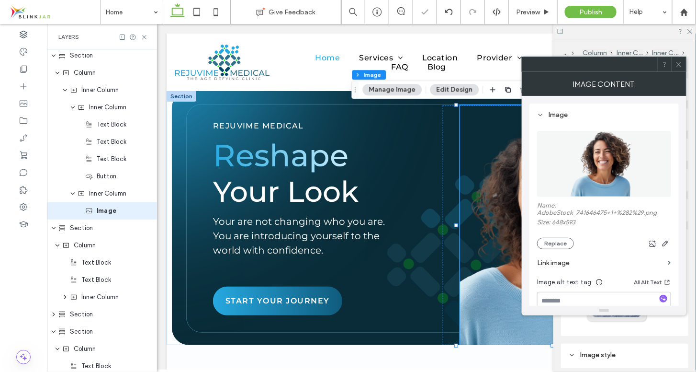
click at [680, 65] on use at bounding box center [679, 64] width 5 height 5
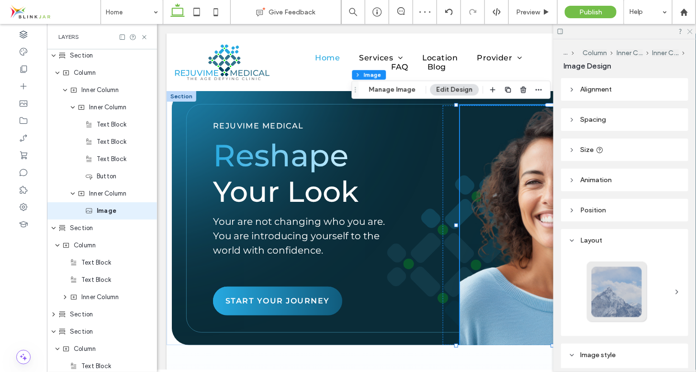
click at [693, 29] on use at bounding box center [690, 31] width 5 height 5
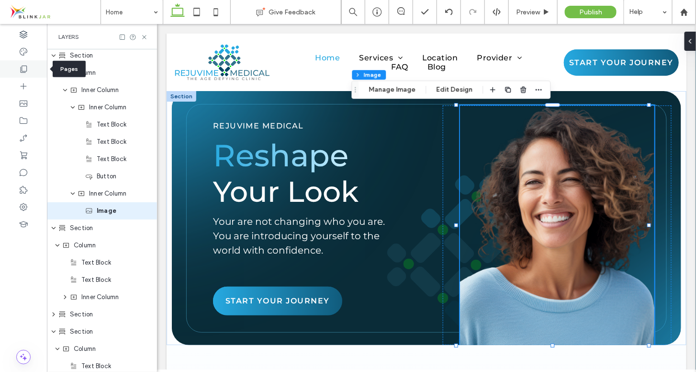
click at [25, 72] on icon at bounding box center [24, 69] width 10 height 10
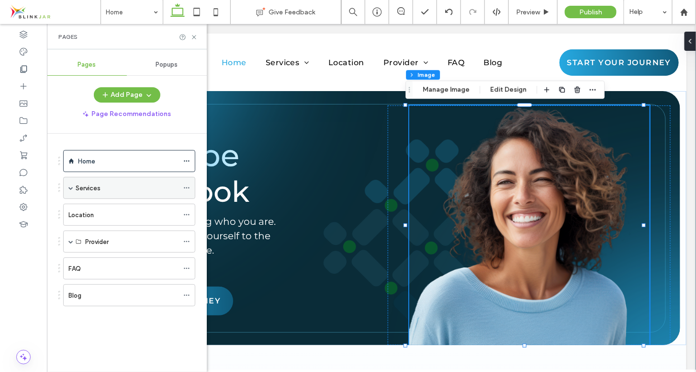
click at [68, 185] on div "Services" at bounding box center [129, 188] width 132 height 22
click at [72, 187] on span at bounding box center [70, 187] width 5 height 5
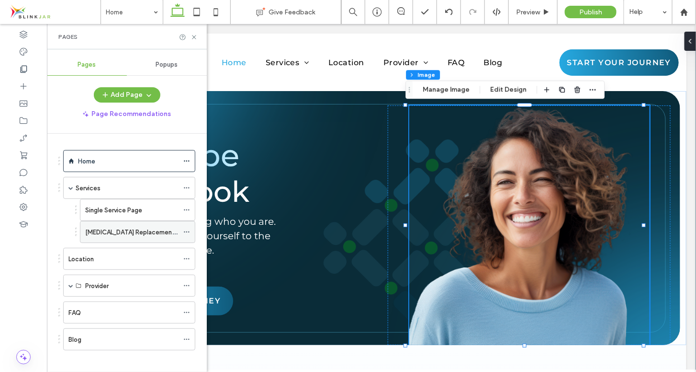
click at [114, 228] on label "Testosterone Replacement Therapy" at bounding box center [142, 232] width 114 height 17
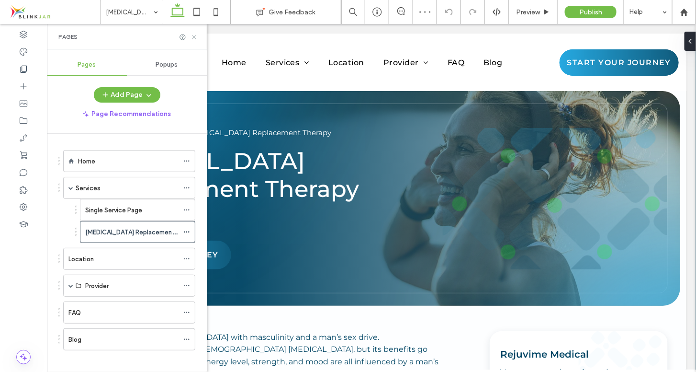
click at [196, 37] on icon at bounding box center [194, 37] width 7 height 7
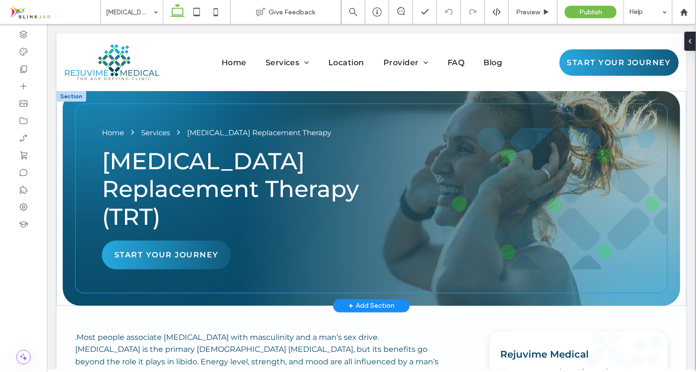
click at [75, 119] on div "Home Services Testosterone Replacement Therapy Testosterone Replacement Therapy…" at bounding box center [371, 198] width 593 height 190
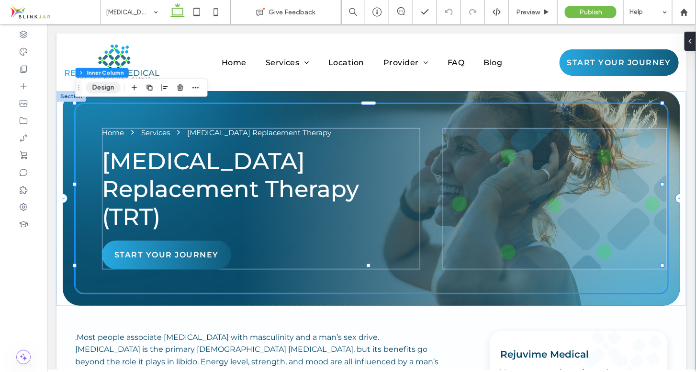
click at [93, 88] on button "Design" at bounding box center [103, 87] width 34 height 11
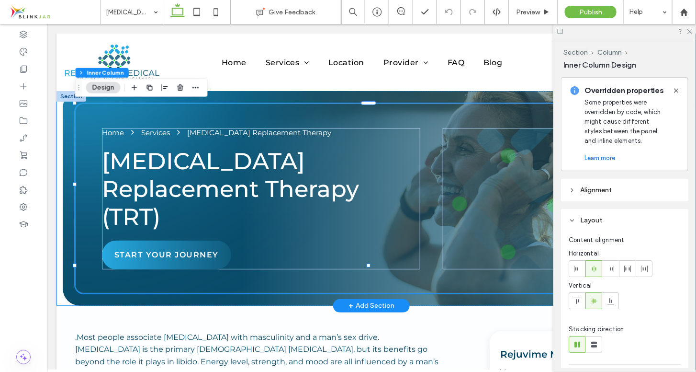
click at [58, 106] on div "Home Services Testosterone Replacement Therapy Testosterone Replacement Therapy…" at bounding box center [371, 198] width 630 height 215
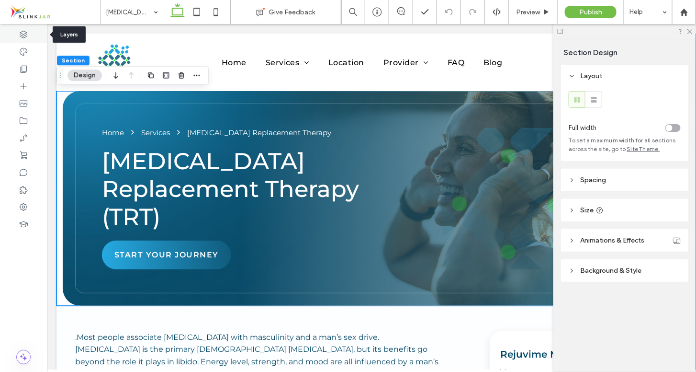
click at [24, 31] on use at bounding box center [24, 35] width 8 height 8
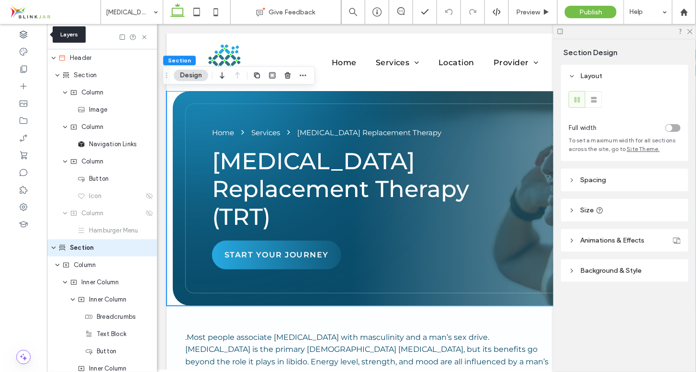
scroll to position [37, 0]
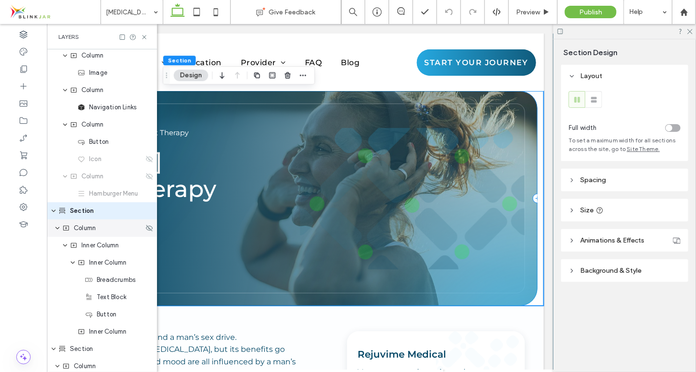
click at [82, 232] on div "Column" at bounding box center [102, 227] width 110 height 17
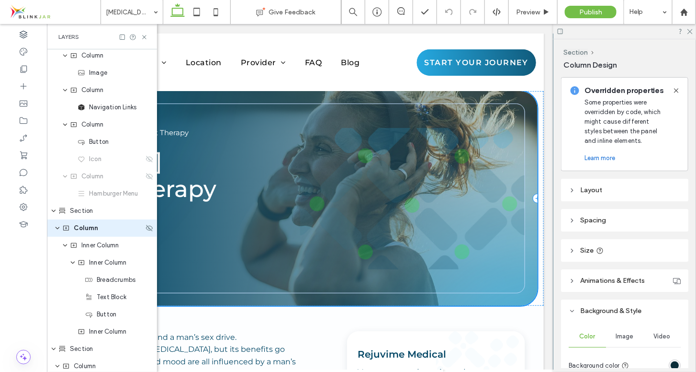
scroll to position [54, 0]
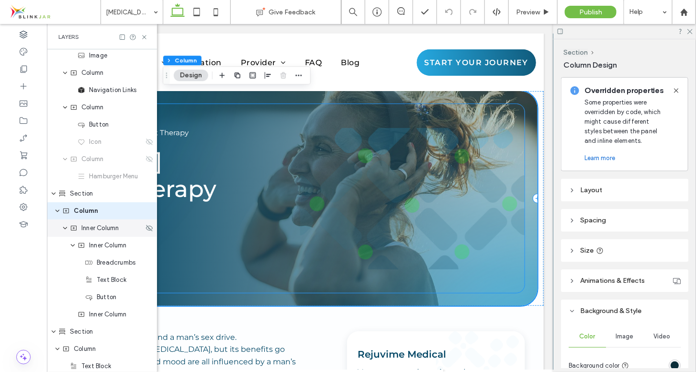
click at [102, 233] on div "Inner Column" at bounding box center [102, 227] width 110 height 17
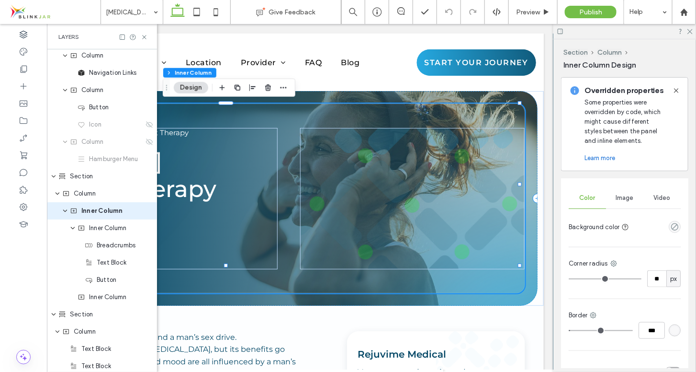
scroll to position [329, 0]
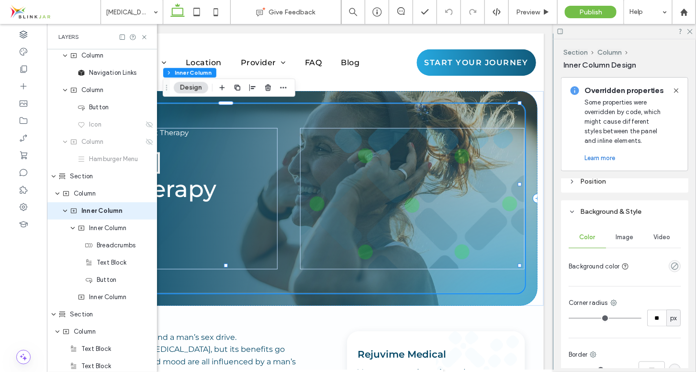
click at [623, 237] on span "Image" at bounding box center [625, 237] width 18 height 8
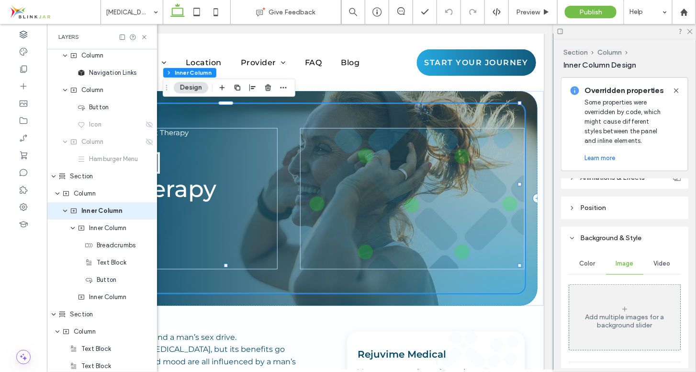
scroll to position [304, 0]
click at [467, 120] on div "Home Services Testosterone Replacement Therapy Testosterone Replacement Therapy…" at bounding box center [229, 198] width 593 height 190
click at [465, 115] on div "Home Services Testosterone Replacement Therapy Testosterone Replacement Therapy…" at bounding box center [229, 198] width 593 height 190
click at [467, 103] on div "Home Services Testosterone Replacement Therapy Testosterone Replacement Therapy…" at bounding box center [229, 198] width 593 height 190
click at [689, 31] on icon at bounding box center [690, 31] width 6 height 6
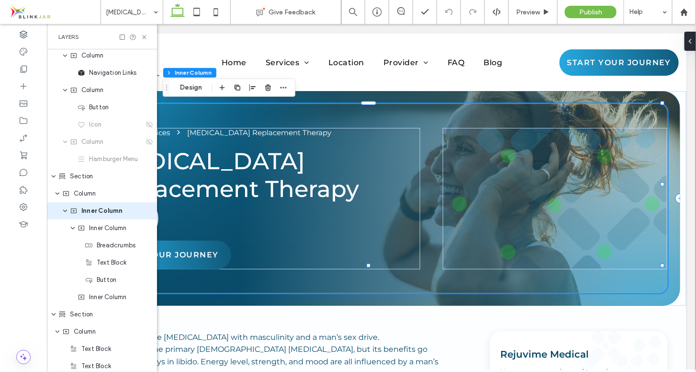
scroll to position [0, 110]
click at [463, 103] on div "Home Services Testosterone Replacement Therapy Testosterone Replacement Therapy…" at bounding box center [371, 198] width 593 height 190
click at [471, 121] on div "Home Services Testosterone Replacement Therapy Testosterone Replacement Therapy…" at bounding box center [371, 198] width 593 height 190
click at [452, 167] on div at bounding box center [555, 197] width 225 height 141
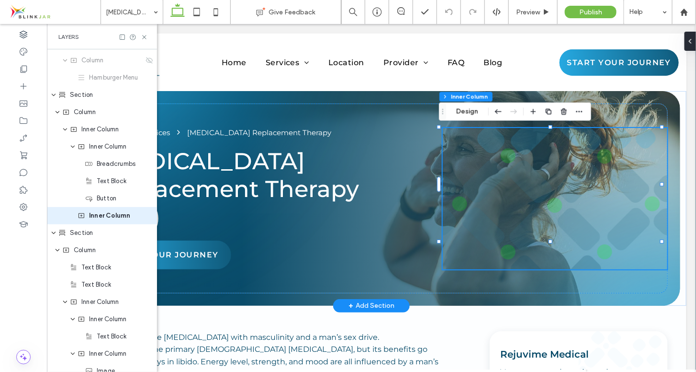
scroll to position [158, 0]
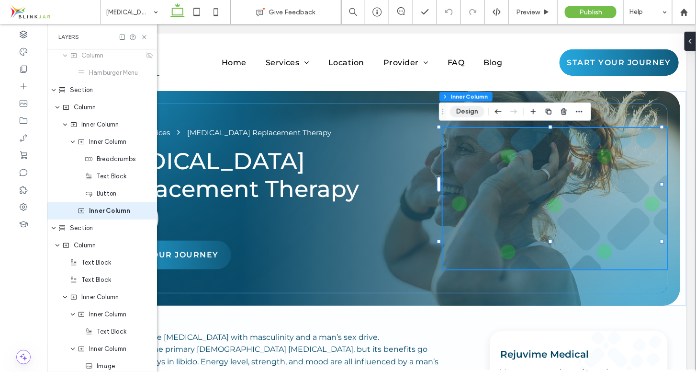
click at [467, 114] on button "Design" at bounding box center [467, 111] width 34 height 11
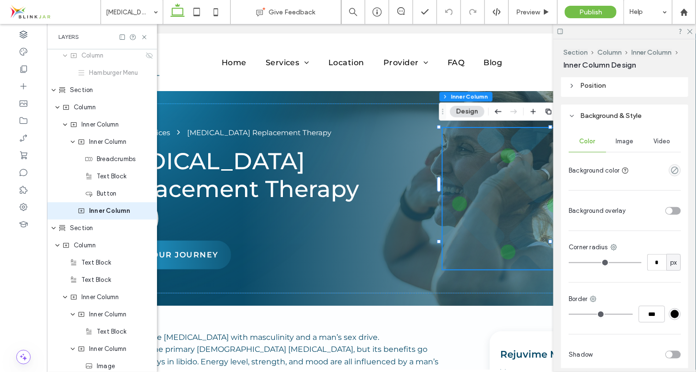
scroll to position [249, 0]
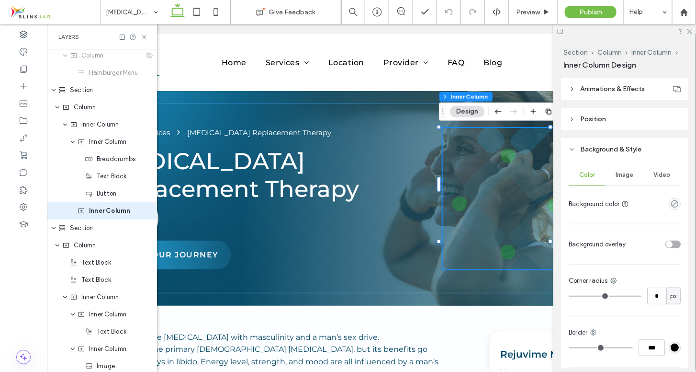
click at [630, 174] on span "Image" at bounding box center [625, 175] width 18 height 8
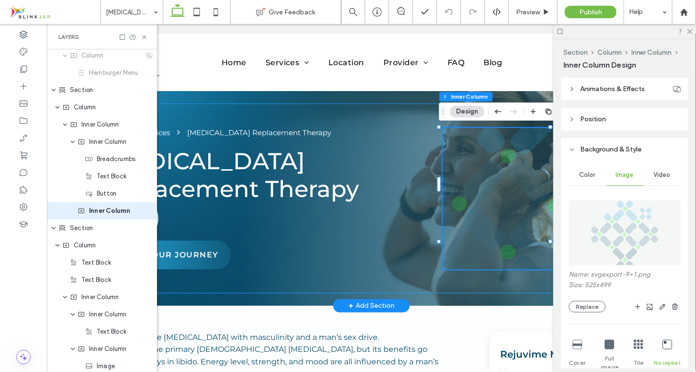
click at [502, 269] on div "Home Services Testosterone Replacement Therapy Testosterone Replacement Therapy…" at bounding box center [371, 198] width 593 height 190
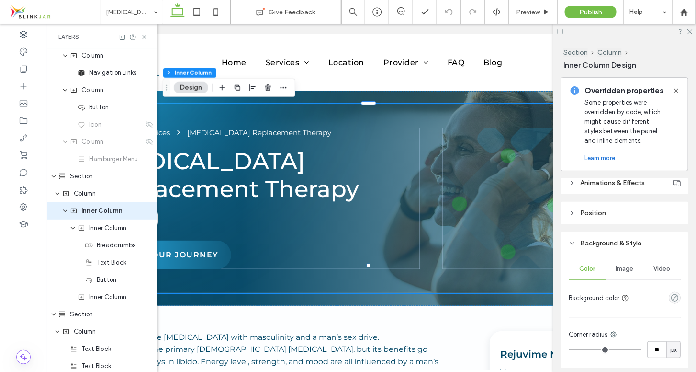
scroll to position [302, 0]
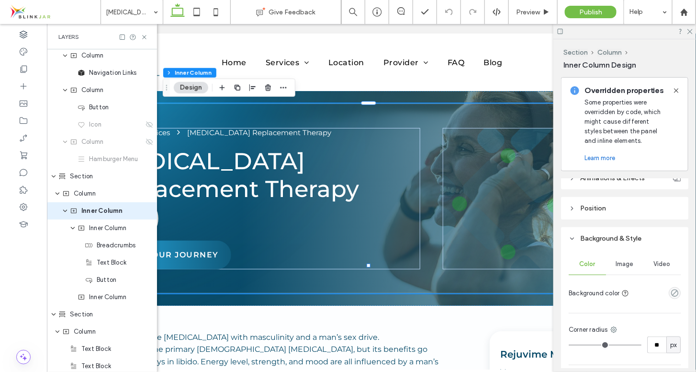
click at [626, 262] on span "Image" at bounding box center [625, 264] width 18 height 8
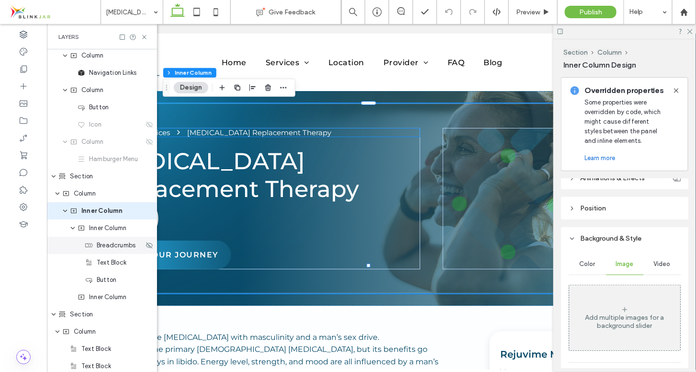
click at [131, 237] on div "Breadcrumbs" at bounding box center [102, 245] width 110 height 17
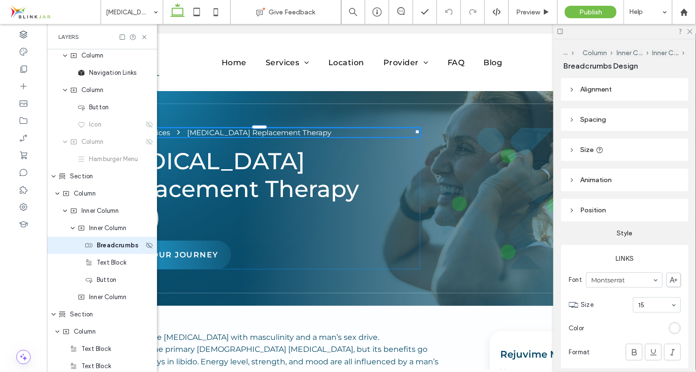
type input "**"
type input "****"
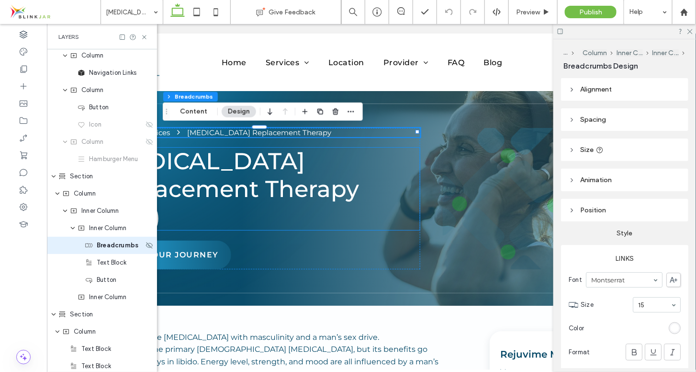
scroll to position [106, 0]
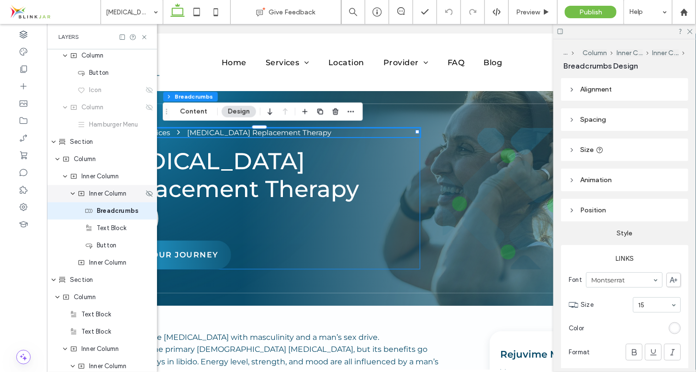
click at [118, 200] on div "Inner Column" at bounding box center [102, 193] width 110 height 17
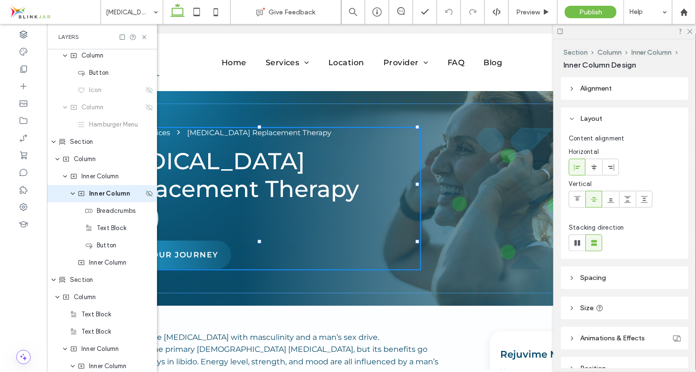
scroll to position [89, 0]
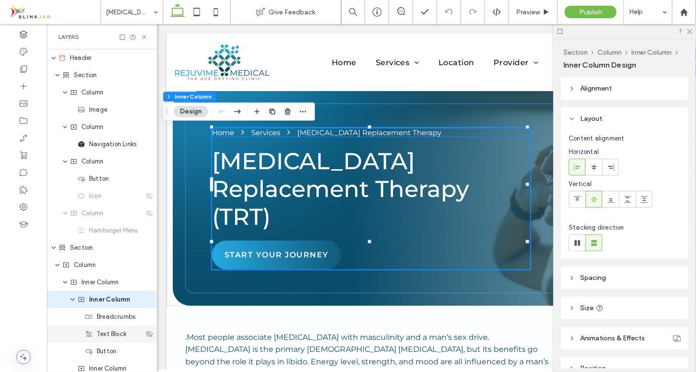
scroll to position [0, 110]
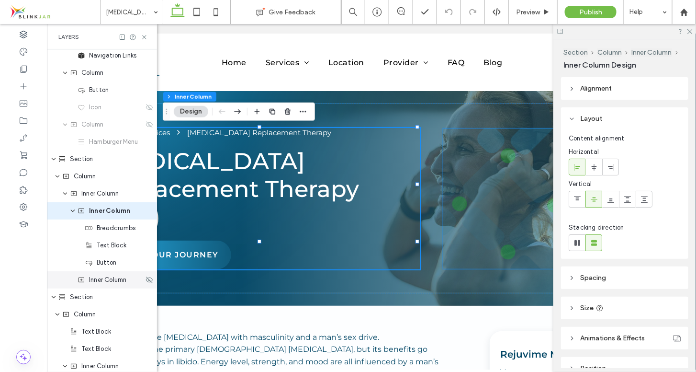
click at [97, 283] on span "Inner Column" at bounding box center [107, 280] width 37 height 10
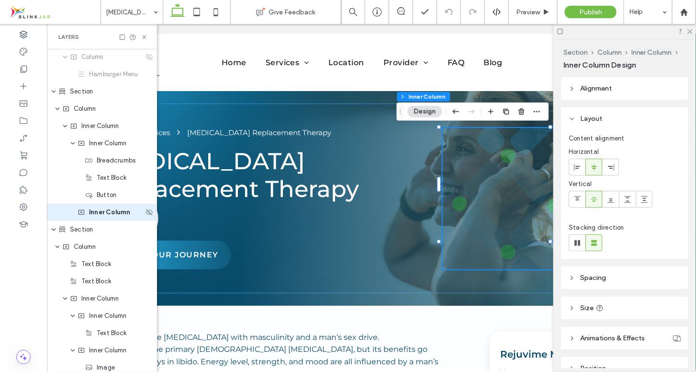
scroll to position [158, 0]
click at [106, 367] on span "Image" at bounding box center [106, 366] width 18 height 10
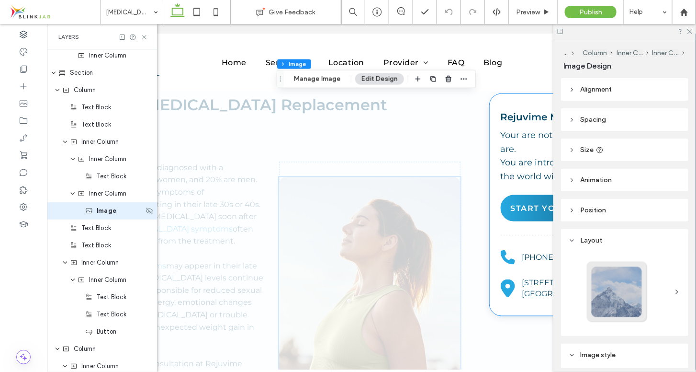
scroll to position [379, 0]
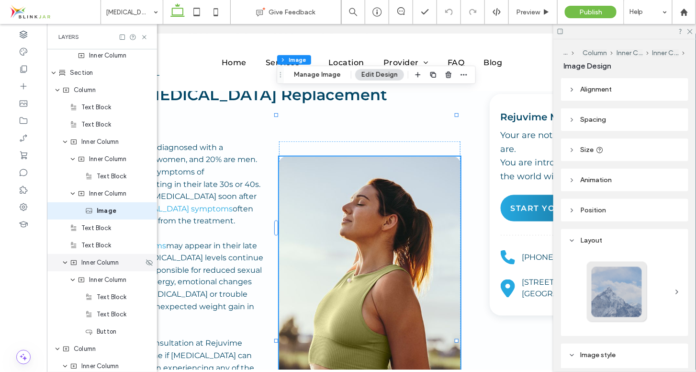
click at [93, 265] on span "Inner Column" at bounding box center [99, 263] width 37 height 10
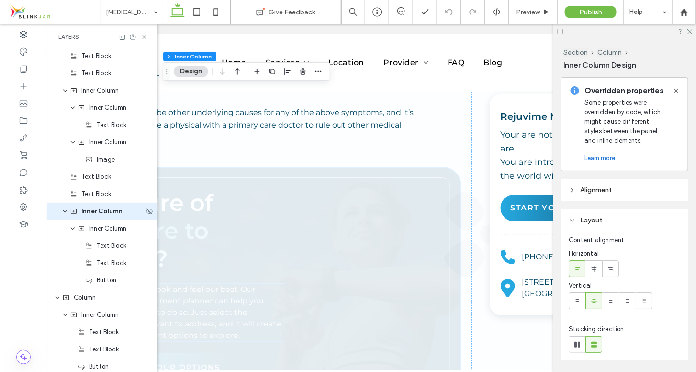
scroll to position [779, 0]
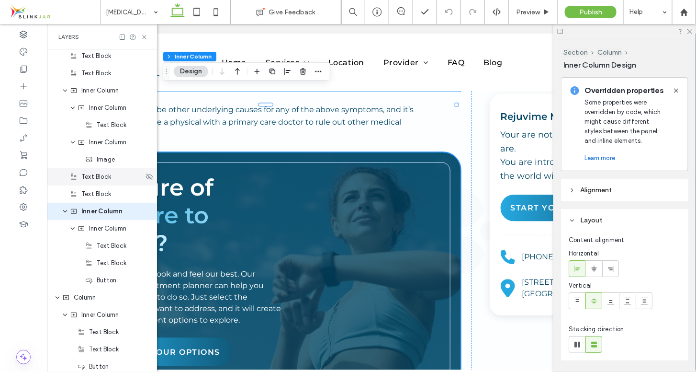
click at [99, 168] on div "Text Block" at bounding box center [102, 176] width 110 height 17
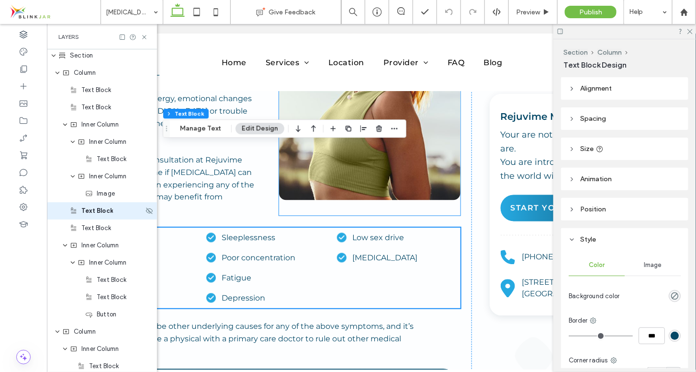
scroll to position [560, 0]
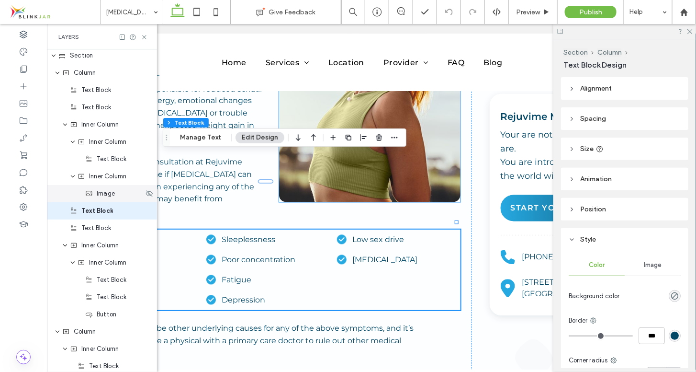
click at [104, 197] on span "Image" at bounding box center [106, 194] width 18 height 10
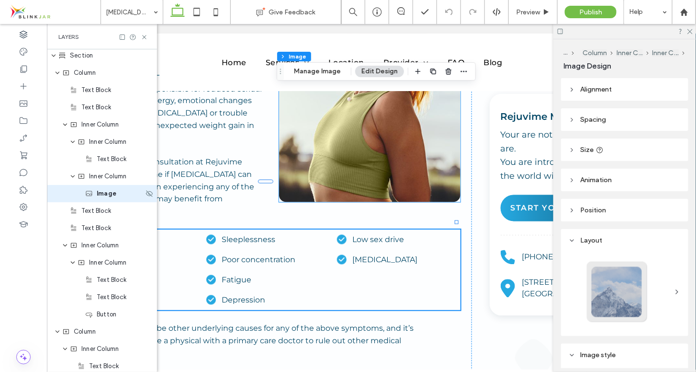
type input "**"
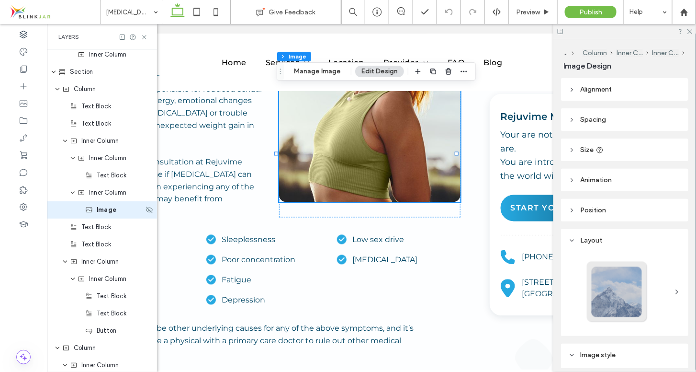
scroll to position [313, 0]
drag, startPoint x: 696, startPoint y: 140, endPoint x: 696, endPoint y: 169, distance: 28.7
click at [696, 169] on div "... Column Inner Column Inner Column Image Design Alignment Spacing Set margins…" at bounding box center [625, 205] width 143 height 332
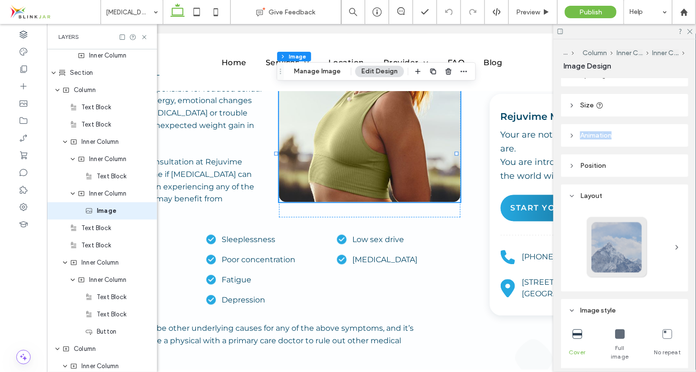
scroll to position [0, 0]
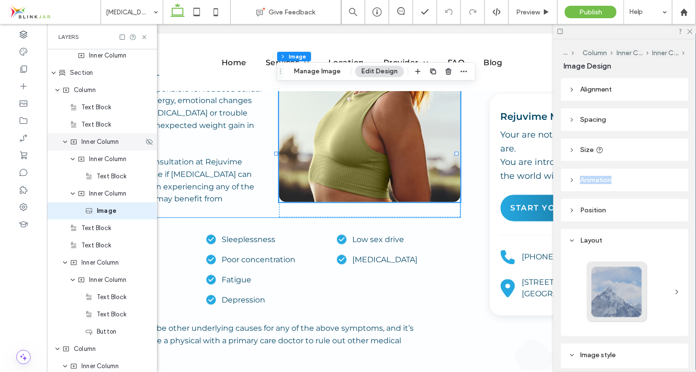
click at [67, 140] on icon "expand Inner Column" at bounding box center [65, 142] width 6 height 8
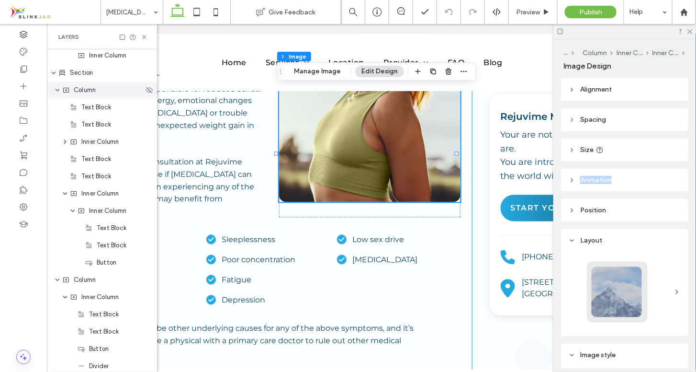
click at [59, 92] on icon "expand Column" at bounding box center [58, 90] width 6 height 8
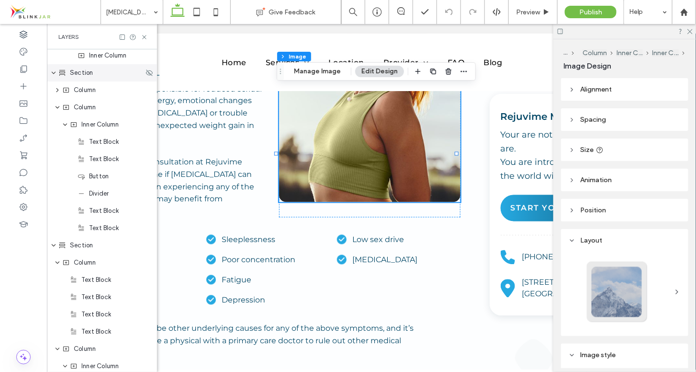
click at [56, 73] on icon "expand Section" at bounding box center [54, 73] width 6 height 8
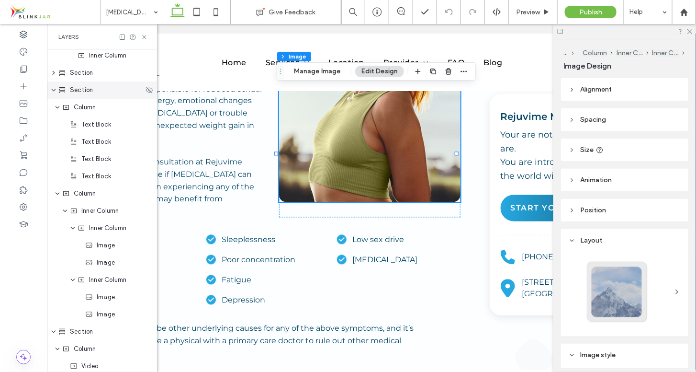
click at [54, 91] on icon "expand Section" at bounding box center [54, 90] width 6 height 8
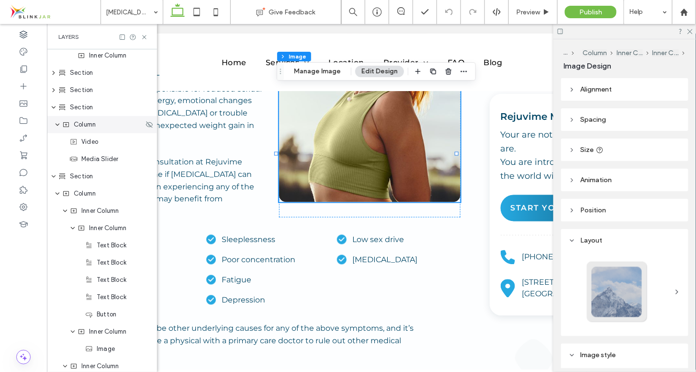
click at [86, 129] on div "Column" at bounding box center [102, 124] width 110 height 17
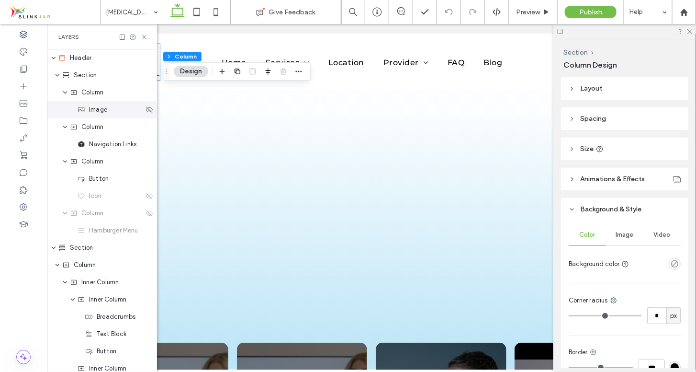
click at [99, 112] on span "Image" at bounding box center [98, 110] width 18 height 10
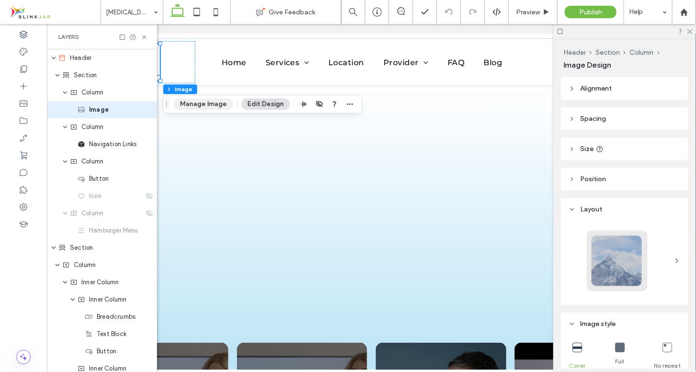
click at [201, 101] on button "Manage Image" at bounding box center [203, 103] width 59 height 11
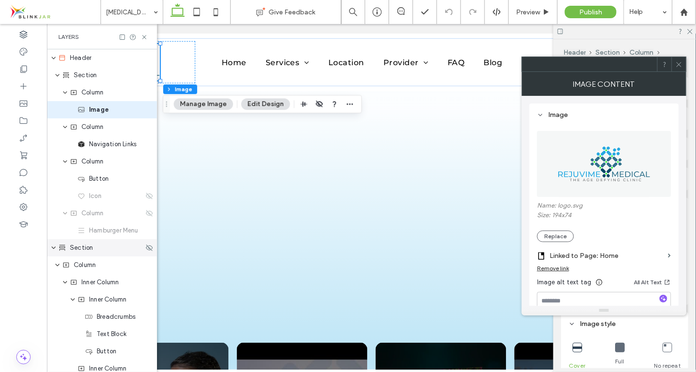
click at [74, 250] on span "Section" at bounding box center [81, 248] width 23 height 10
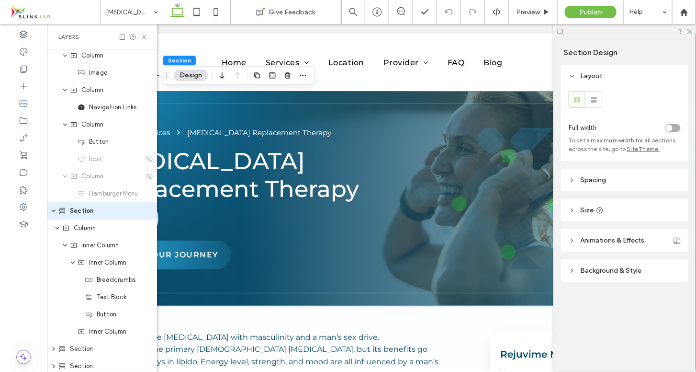
click at [572, 271] on use at bounding box center [572, 270] width 2 height 3
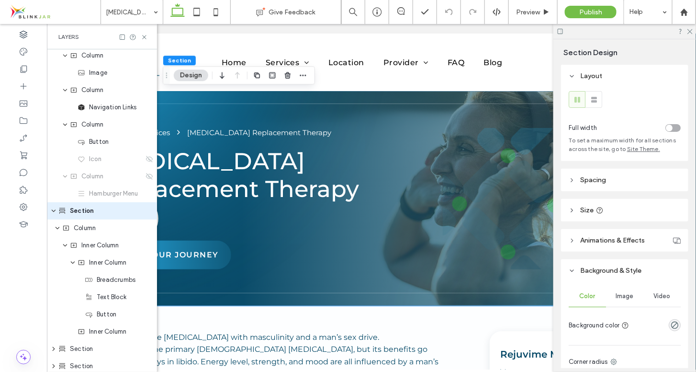
click at [634, 302] on div "Image" at bounding box center [624, 295] width 37 height 21
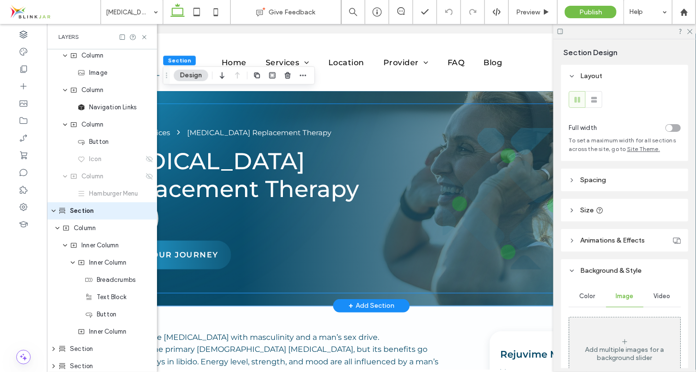
click at [534, 228] on div at bounding box center [555, 197] width 225 height 141
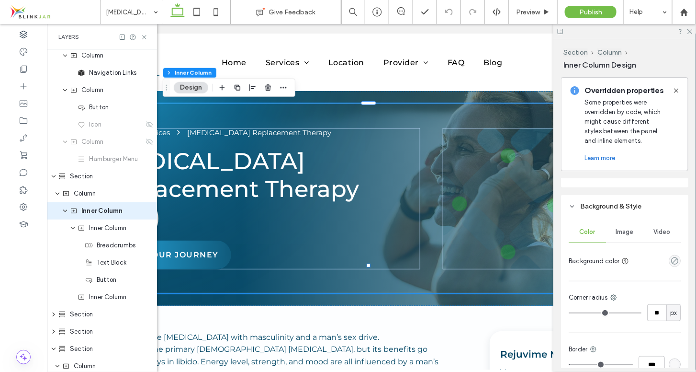
scroll to position [346, 0]
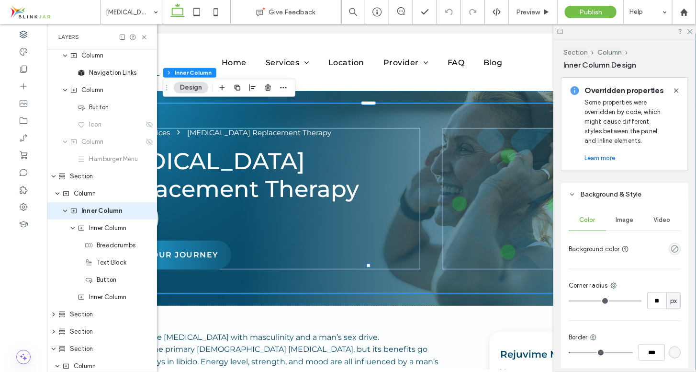
click at [621, 219] on span "Image" at bounding box center [625, 220] width 18 height 8
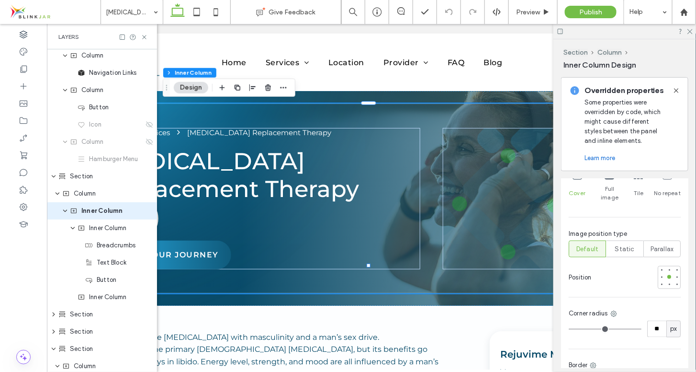
scroll to position [609, 0]
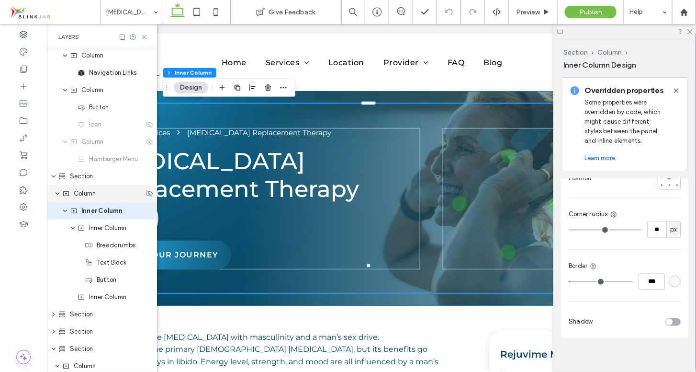
click at [83, 198] on span "Column" at bounding box center [85, 194] width 22 height 10
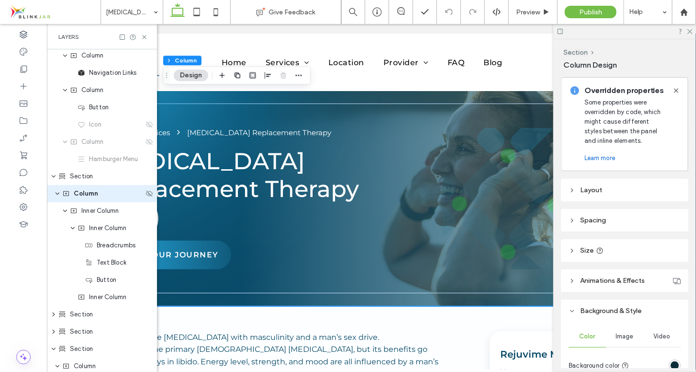
scroll to position [54, 0]
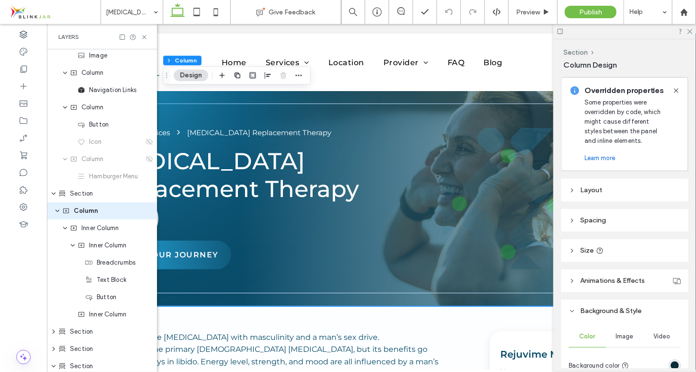
click at [617, 332] on div "Image" at bounding box center [624, 336] width 37 height 21
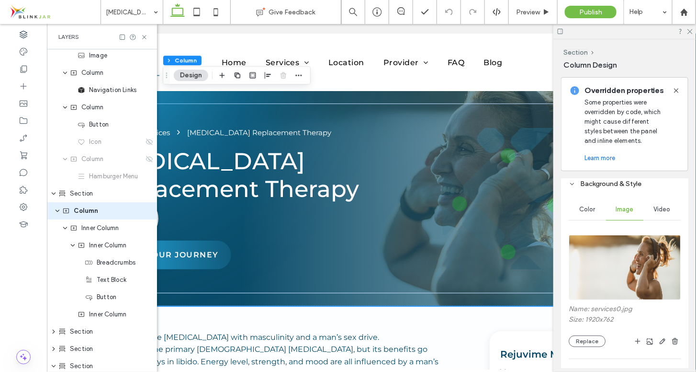
scroll to position [128, 0]
click at [589, 341] on button "Replace" at bounding box center [587, 339] width 37 height 11
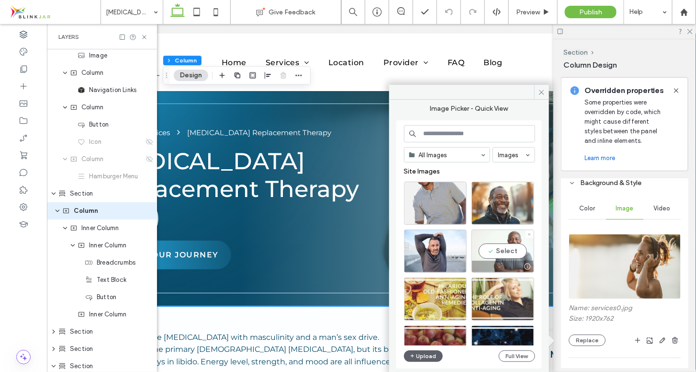
click at [497, 253] on div "Select" at bounding box center [503, 250] width 63 height 43
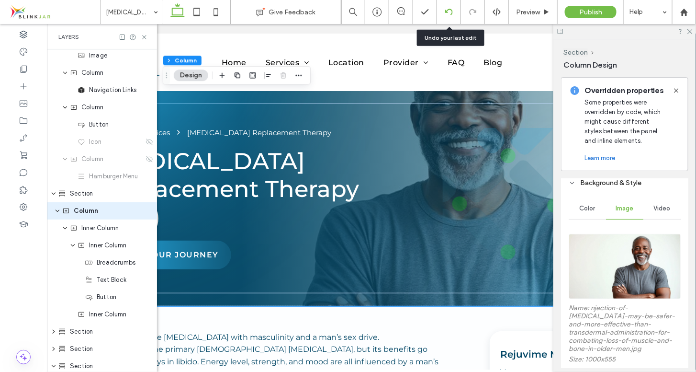
click at [450, 16] on div at bounding box center [449, 12] width 24 height 24
click at [627, 251] on img at bounding box center [625, 266] width 112 height 65
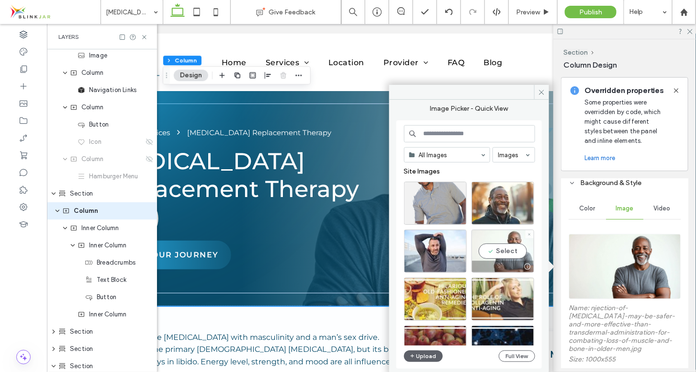
click at [514, 237] on div "Select" at bounding box center [503, 250] width 63 height 43
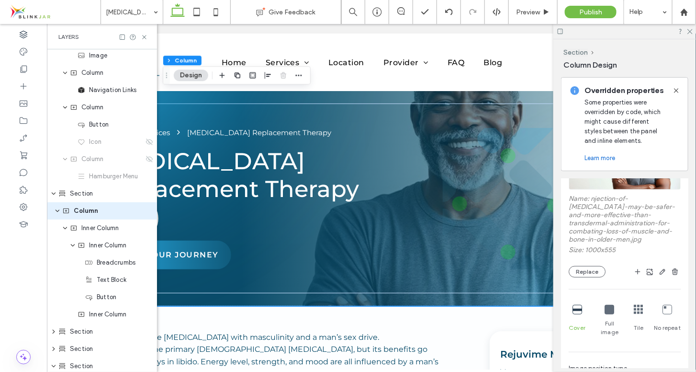
scroll to position [242, 0]
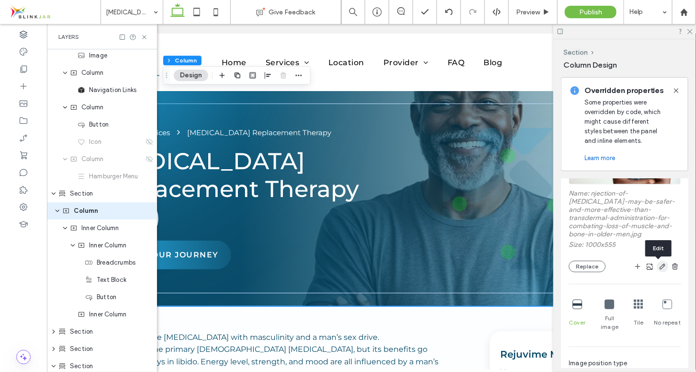
click at [660, 268] on use "button" at bounding box center [663, 266] width 6 height 6
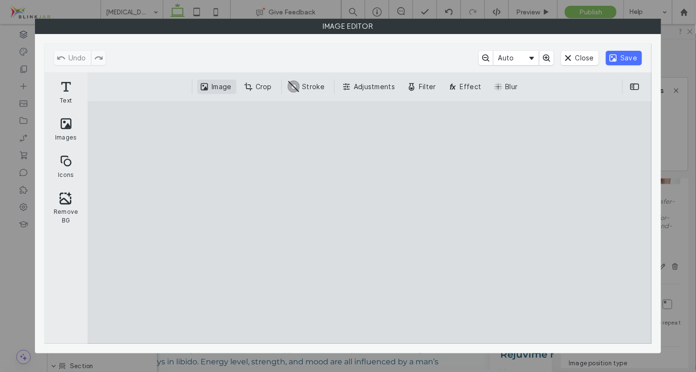
click at [231, 88] on button "Image" at bounding box center [216, 87] width 39 height 14
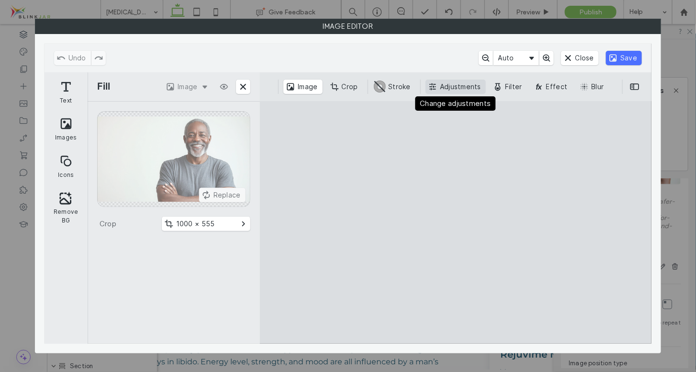
click at [464, 87] on button "Adjustments" at bounding box center [456, 87] width 60 height 14
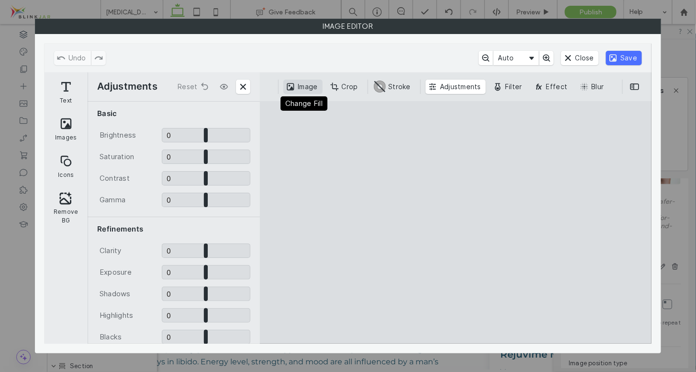
click at [301, 84] on button "Image" at bounding box center [303, 87] width 39 height 14
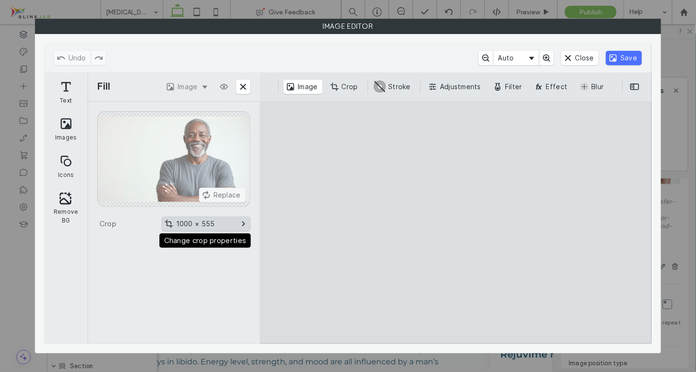
click at [197, 223] on button "1000 × 555" at bounding box center [206, 223] width 89 height 14
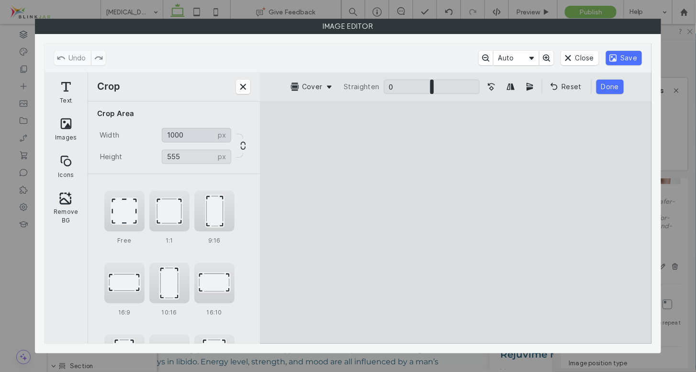
click at [192, 137] on input "****" at bounding box center [196, 135] width 69 height 14
click at [168, 134] on input "****" at bounding box center [196, 135] width 69 height 14
drag, startPoint x: 168, startPoint y: 134, endPoint x: 177, endPoint y: 134, distance: 9.6
click at [177, 134] on input "****" at bounding box center [196, 135] width 69 height 14
drag, startPoint x: 414, startPoint y: 176, endPoint x: 449, endPoint y: 177, distance: 35.5
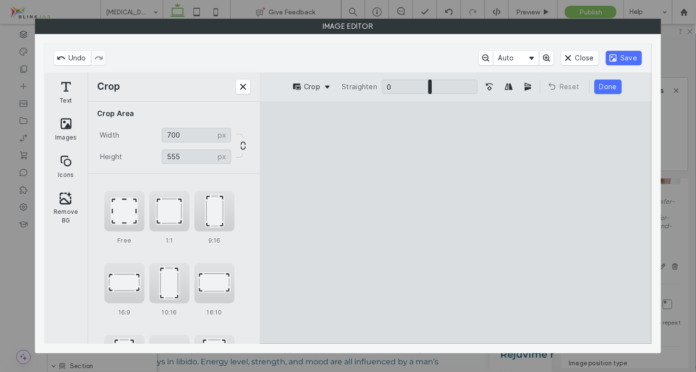
click at [456, 222] on cesdk-canvas "Editor canvas" at bounding box center [456, 222] width 0 height 0
drag, startPoint x: 333, startPoint y: 228, endPoint x: 436, endPoint y: 236, distance: 102.8
click at [456, 222] on cesdk-canvas "Editor canvas" at bounding box center [456, 222] width 0 height 0
type input "***"
drag, startPoint x: 530, startPoint y: 231, endPoint x: 635, endPoint y: 236, distance: 105.5
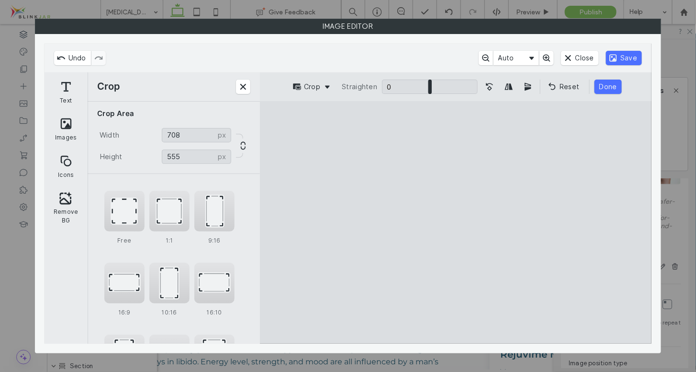
click at [456, 222] on cesdk-canvas "Editor canvas" at bounding box center [456, 222] width 0 height 0
click at [607, 90] on button "Done" at bounding box center [608, 87] width 27 height 14
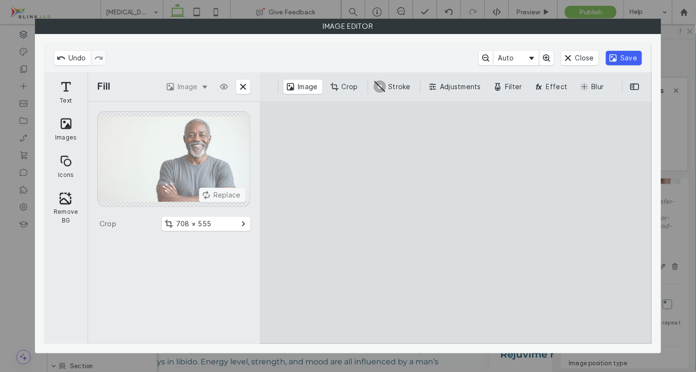
click at [623, 54] on button "Save" at bounding box center [624, 58] width 36 height 14
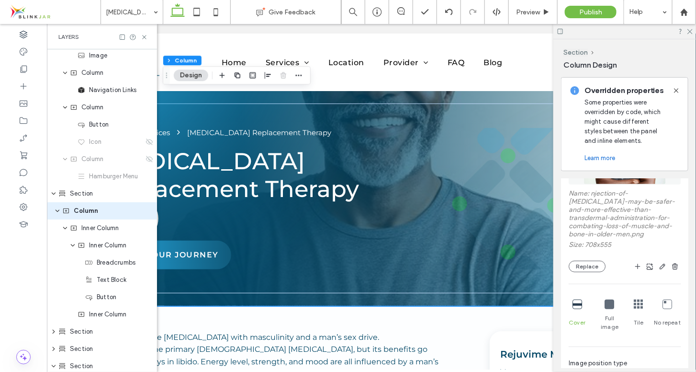
click at [634, 308] on icon at bounding box center [639, 304] width 10 height 10
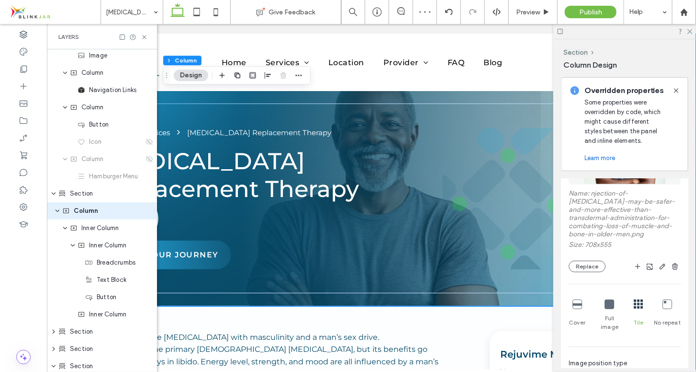
click at [576, 306] on icon at bounding box center [578, 304] width 10 height 10
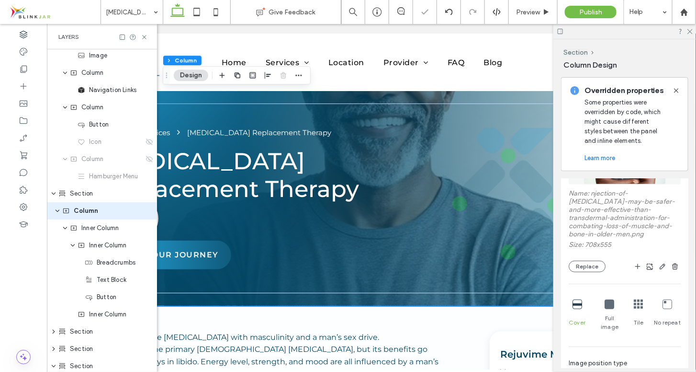
click at [606, 306] on icon at bounding box center [610, 304] width 10 height 10
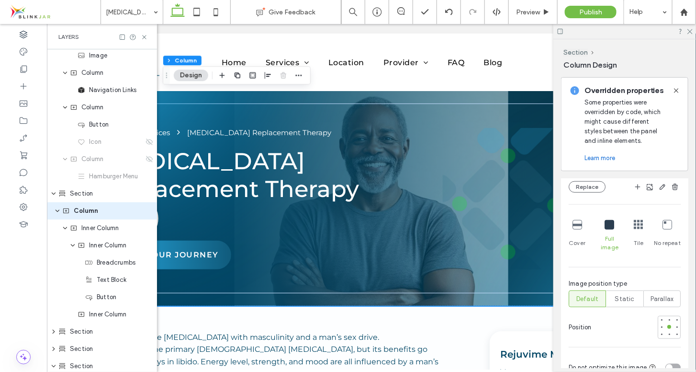
scroll to position [326, 0]
click at [675, 321] on div at bounding box center [677, 323] width 4 height 4
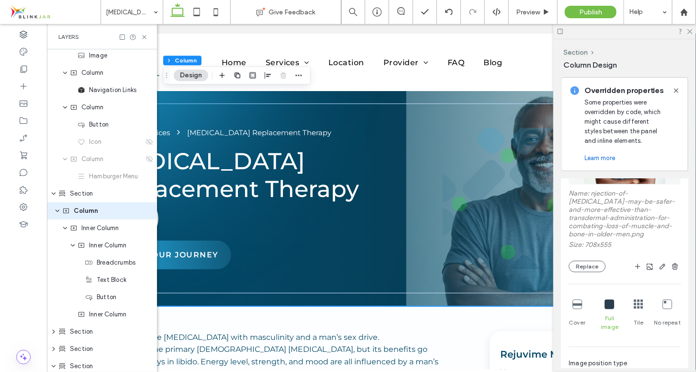
scroll to position [242, 0]
click at [649, 267] on icon "button" at bounding box center [651, 266] width 8 height 8
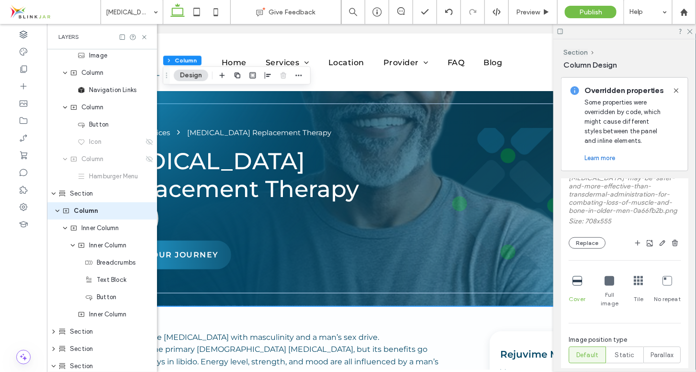
scroll to position [269, 0]
click at [578, 281] on icon at bounding box center [578, 278] width 10 height 10
click at [609, 281] on icon at bounding box center [610, 278] width 10 height 10
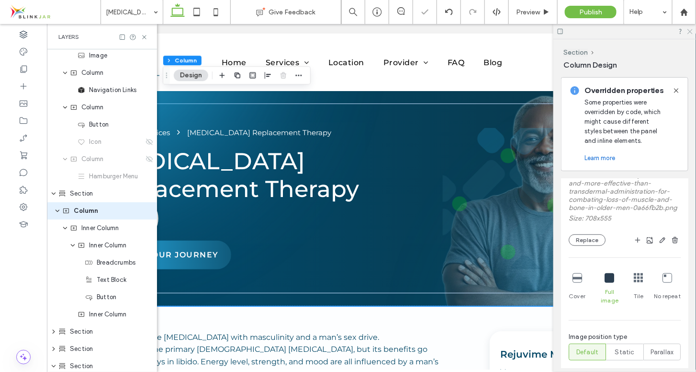
click at [691, 30] on icon at bounding box center [690, 31] width 6 height 6
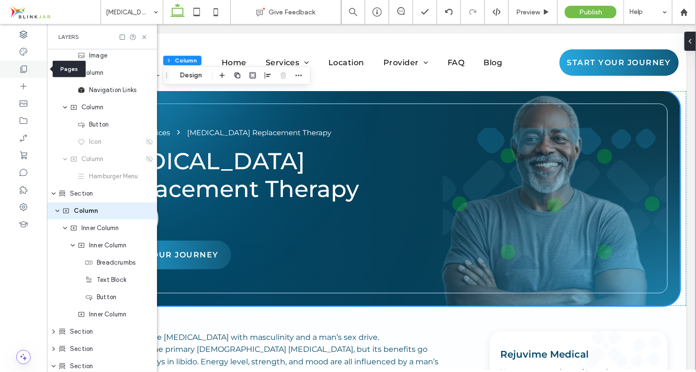
click at [23, 69] on icon at bounding box center [24, 69] width 10 height 10
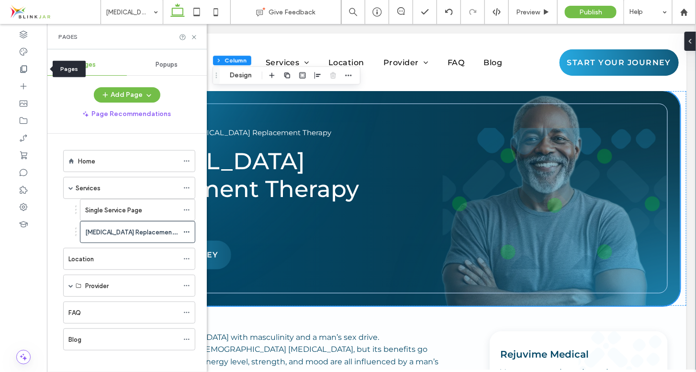
scroll to position [0, 0]
click at [94, 157] on label "Home" at bounding box center [86, 161] width 17 height 17
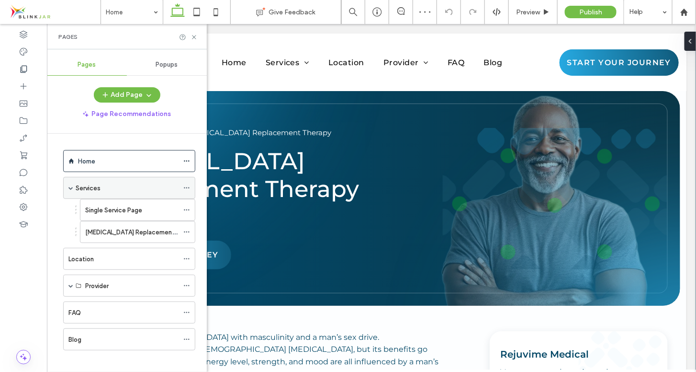
click at [102, 187] on div "Services" at bounding box center [127, 188] width 103 height 10
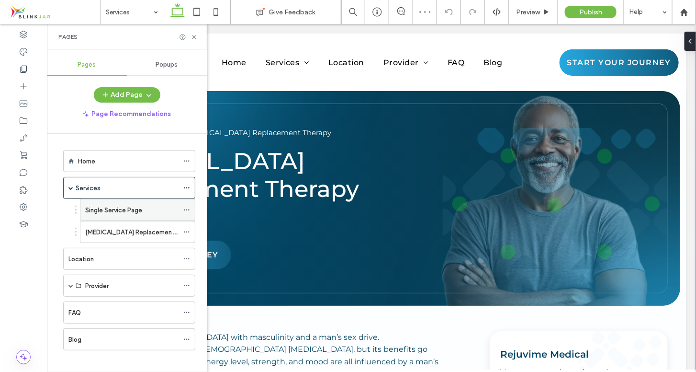
click at [106, 213] on label "Single Service Page" at bounding box center [113, 210] width 57 height 17
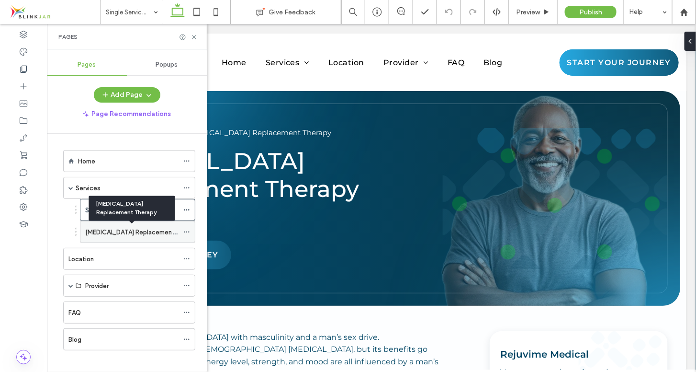
click at [107, 230] on label "Testosterone Replacement Therapy" at bounding box center [142, 232] width 114 height 17
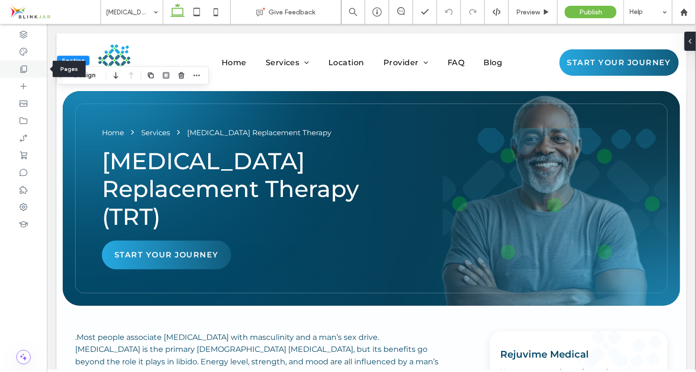
click at [25, 72] on icon at bounding box center [24, 69] width 10 height 10
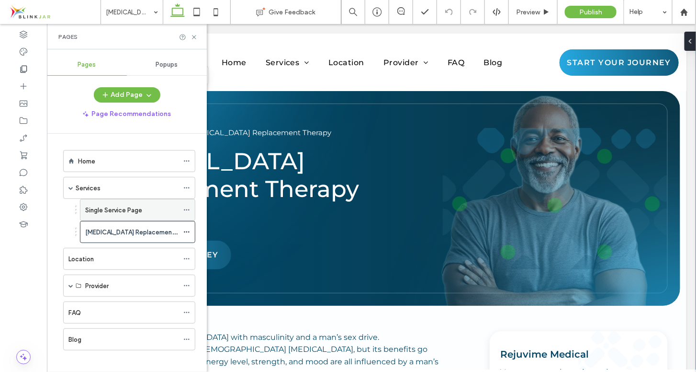
click at [91, 205] on label "Single Service Page" at bounding box center [113, 210] width 57 height 17
click at [107, 231] on label "Testosterone Replacement Therapy" at bounding box center [142, 232] width 114 height 17
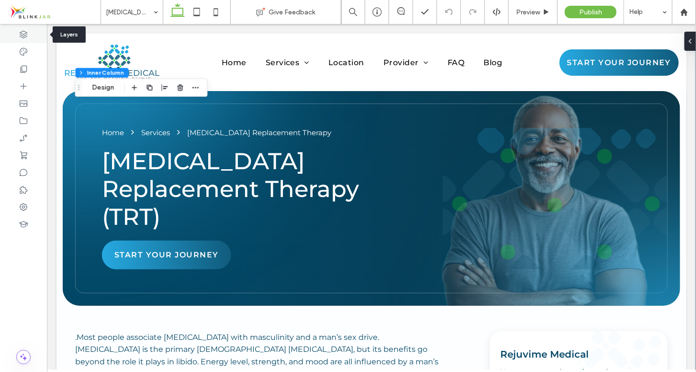
click at [23, 37] on use at bounding box center [24, 35] width 8 height 8
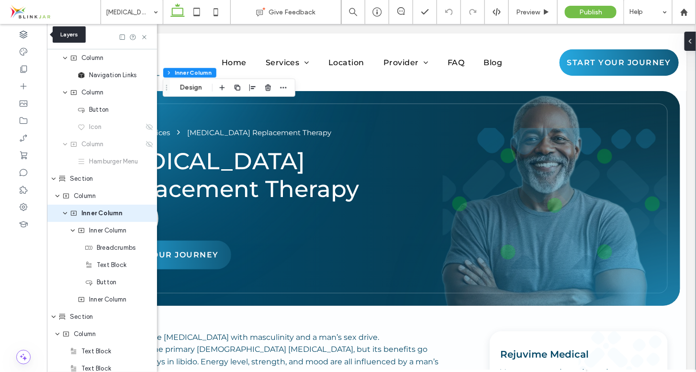
scroll to position [71, 0]
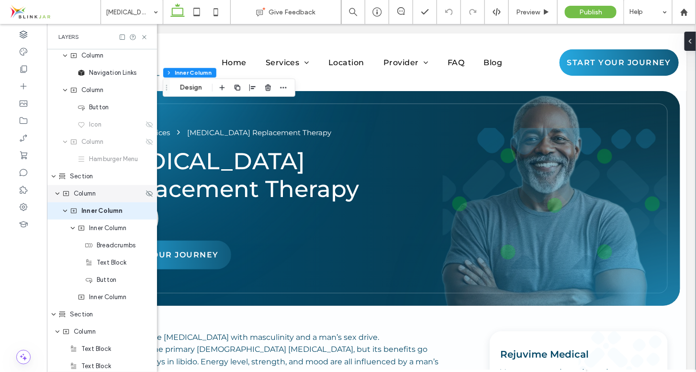
click at [80, 195] on span "Column" at bounding box center [85, 194] width 22 height 10
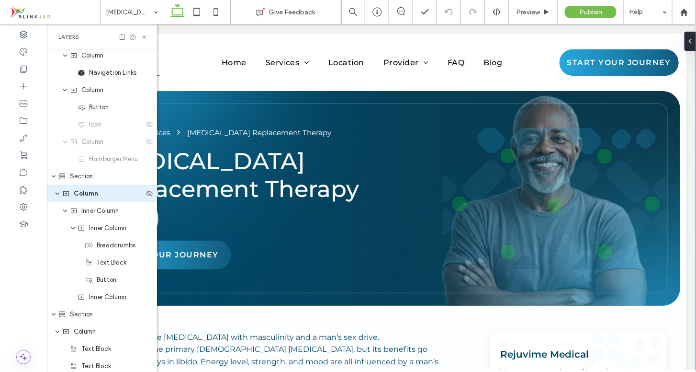
scroll to position [54, 0]
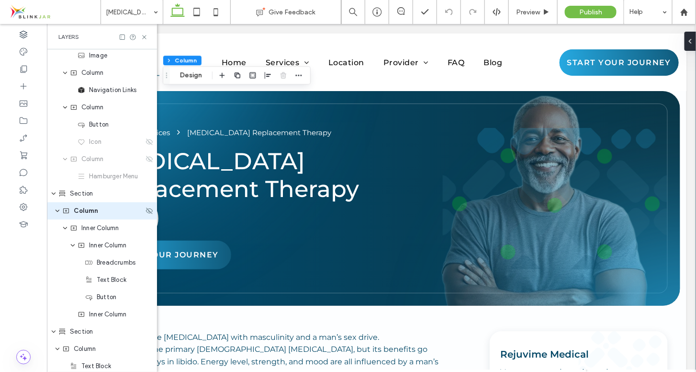
click at [79, 213] on span "Column" at bounding box center [86, 211] width 24 height 10
click at [56, 213] on icon "expand Column" at bounding box center [58, 211] width 6 height 8
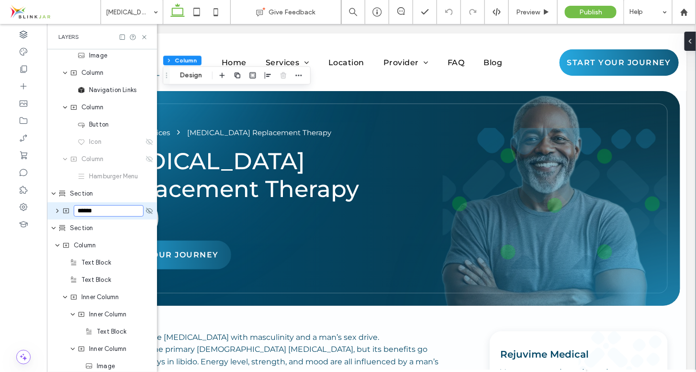
click at [56, 213] on icon "expand Column" at bounding box center [58, 211] width 8 height 6
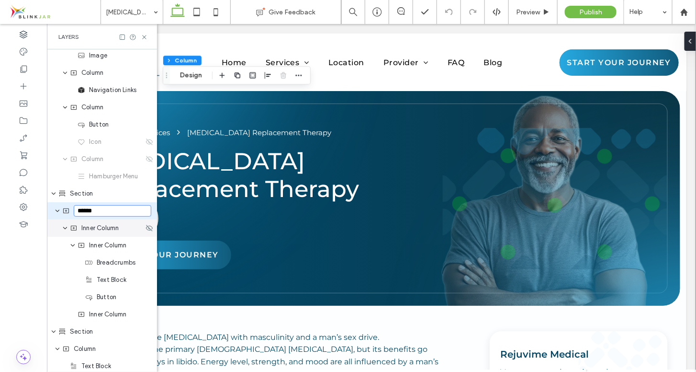
click at [56, 224] on div "Inner Column" at bounding box center [102, 227] width 110 height 17
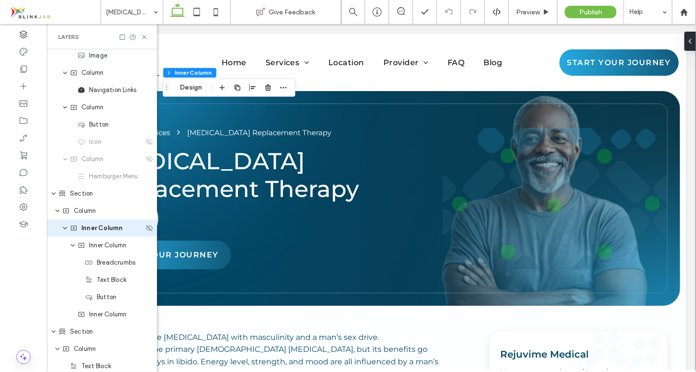
scroll to position [71, 0]
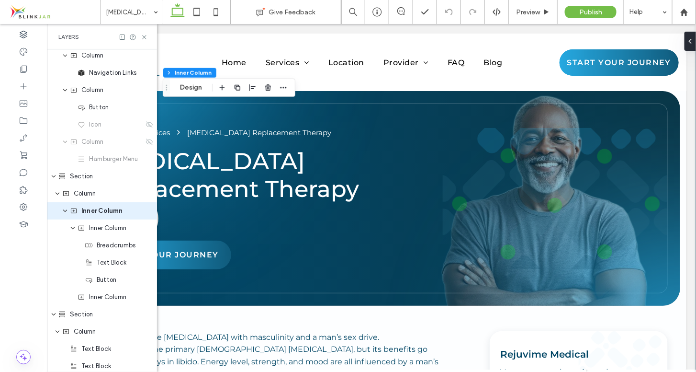
click at [88, 196] on span "Column" at bounding box center [85, 194] width 22 height 10
click at [93, 192] on span "Column" at bounding box center [85, 194] width 22 height 10
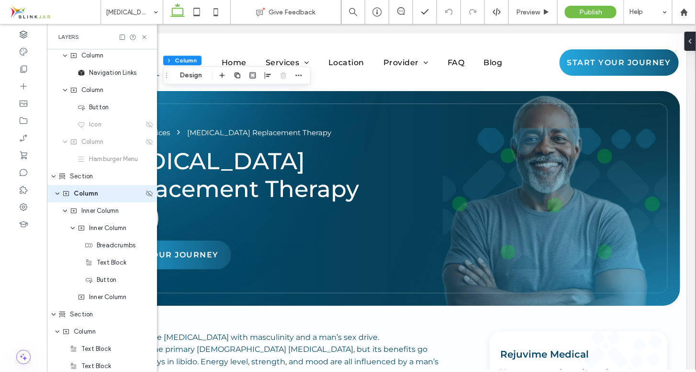
scroll to position [54, 0]
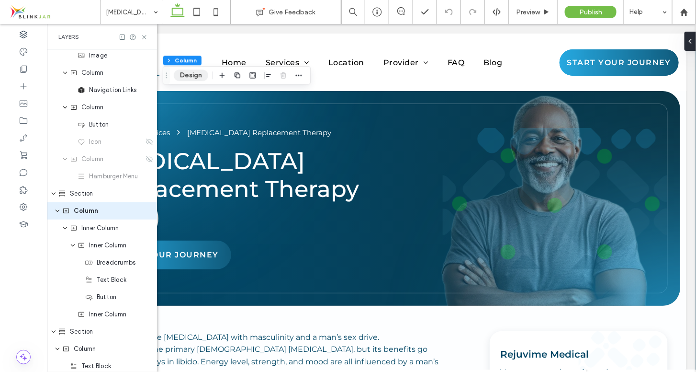
click at [184, 72] on button "Design" at bounding box center [191, 74] width 34 height 11
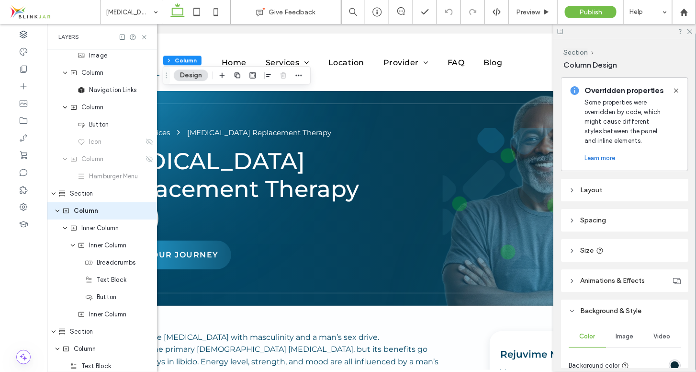
scroll to position [104, 0]
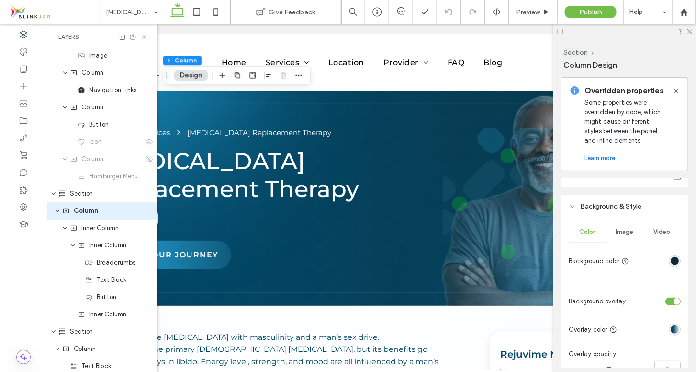
click at [624, 230] on span "Image" at bounding box center [625, 232] width 18 height 8
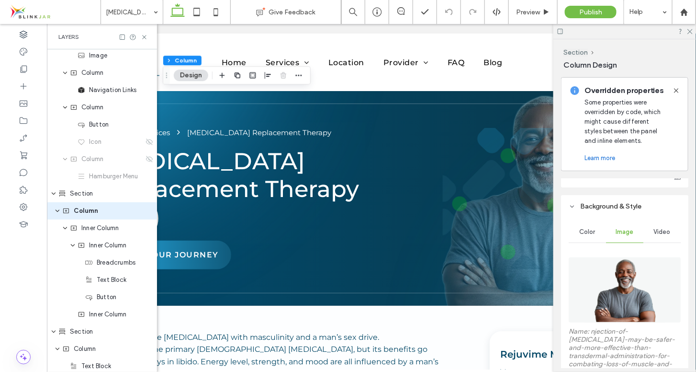
click at [633, 277] on img at bounding box center [625, 289] width 83 height 65
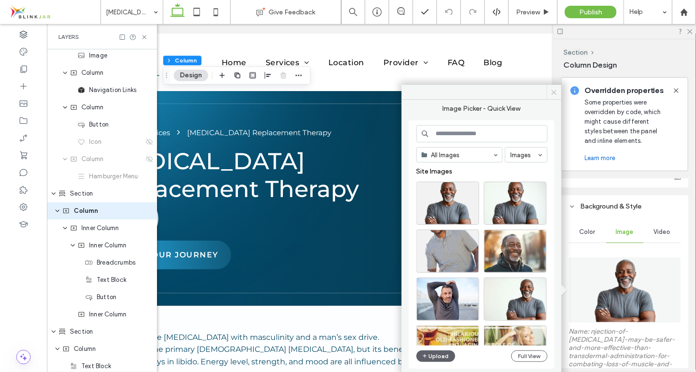
click at [555, 93] on icon at bounding box center [554, 92] width 7 height 7
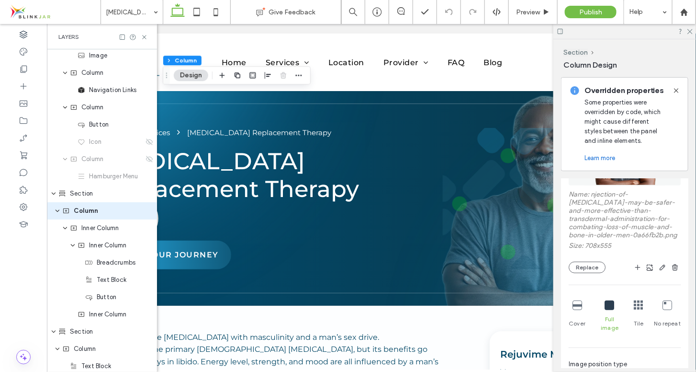
scroll to position [239, 0]
click at [688, 32] on icon at bounding box center [690, 31] width 6 height 6
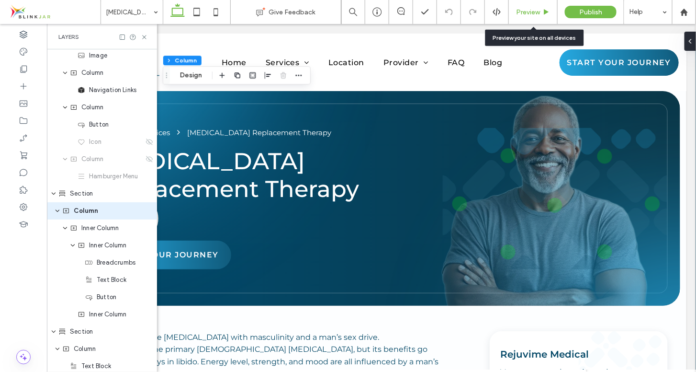
click at [534, 11] on span "Preview" at bounding box center [528, 12] width 24 height 8
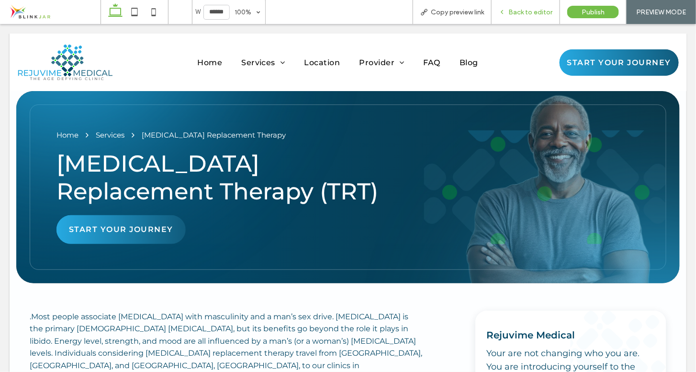
click at [534, 14] on span "Back to editor" at bounding box center [531, 12] width 44 height 8
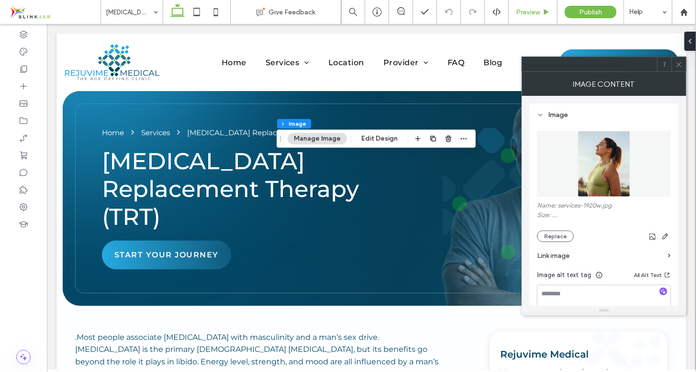
type input "**"
click at [559, 235] on button "Replace" at bounding box center [555, 235] width 37 height 11
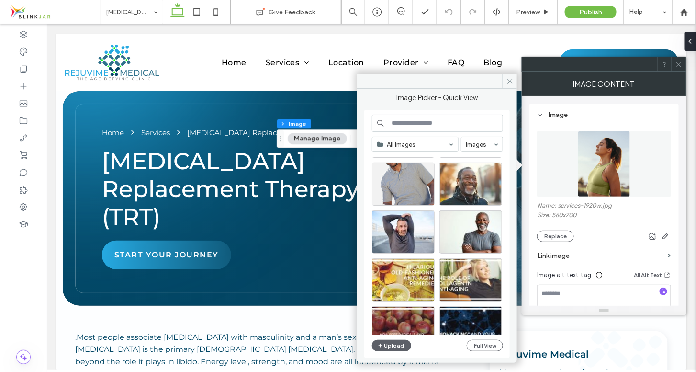
scroll to position [105, 0]
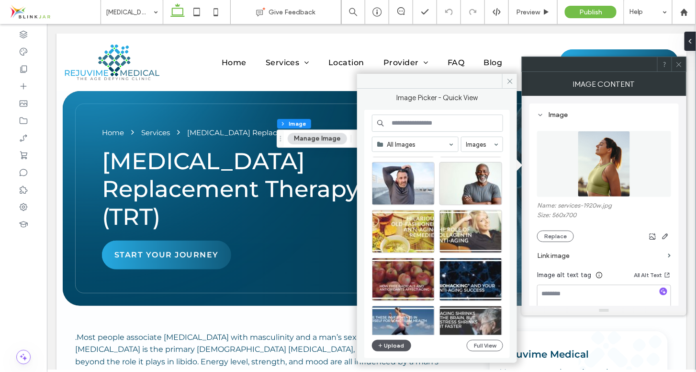
click at [398, 345] on button "Upload" at bounding box center [391, 345] width 39 height 11
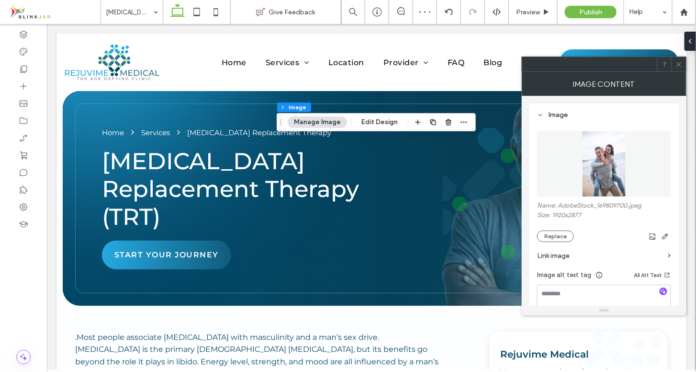
click at [678, 65] on icon at bounding box center [679, 64] width 7 height 7
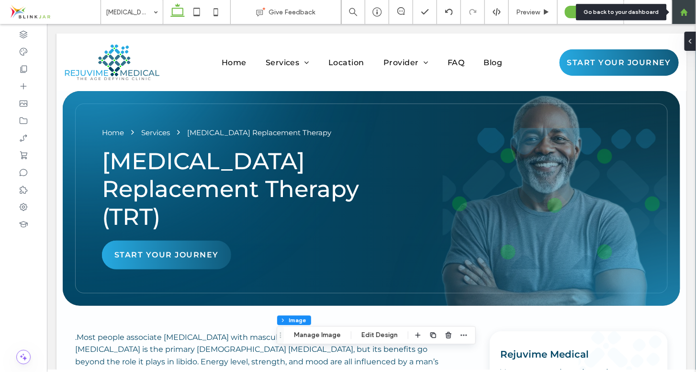
click at [679, 12] on div at bounding box center [684, 12] width 23 height 8
